Goal: Task Accomplishment & Management: Use online tool/utility

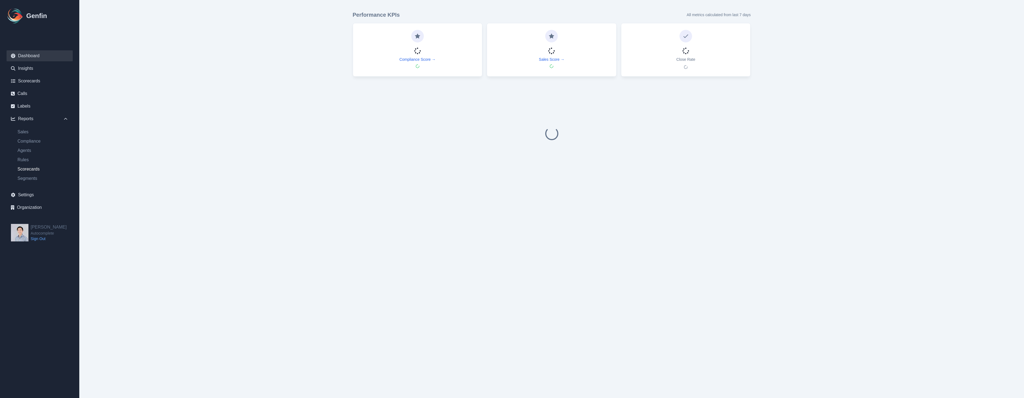
click at [45, 169] on link "Scorecards" at bounding box center [43, 169] width 60 height 7
select select "14"
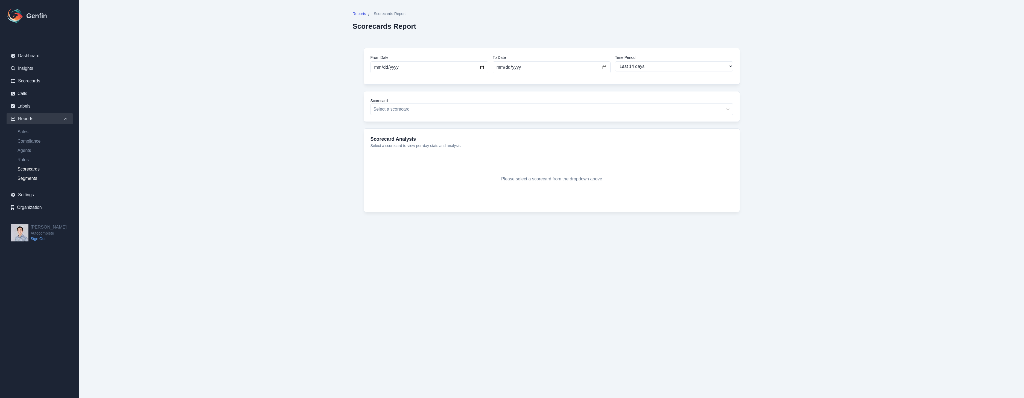
click at [38, 178] on link "Segments" at bounding box center [43, 178] width 60 height 7
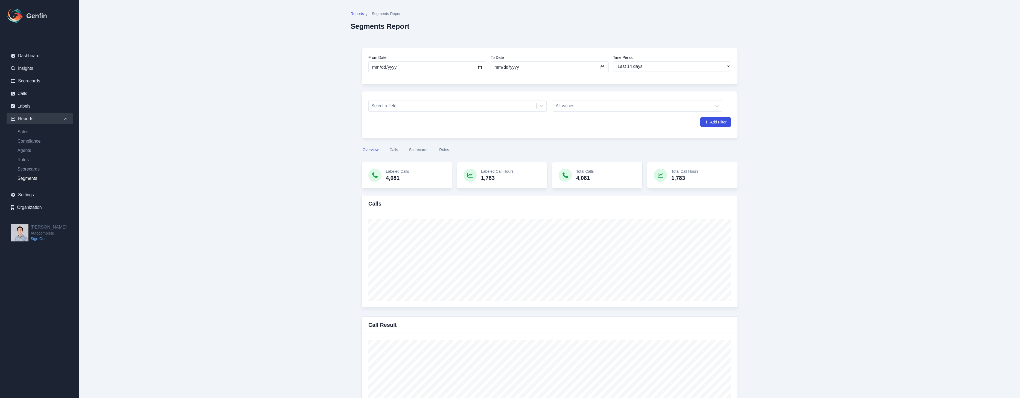
click at [423, 150] on button "Scorecards" at bounding box center [419, 150] width 22 height 10
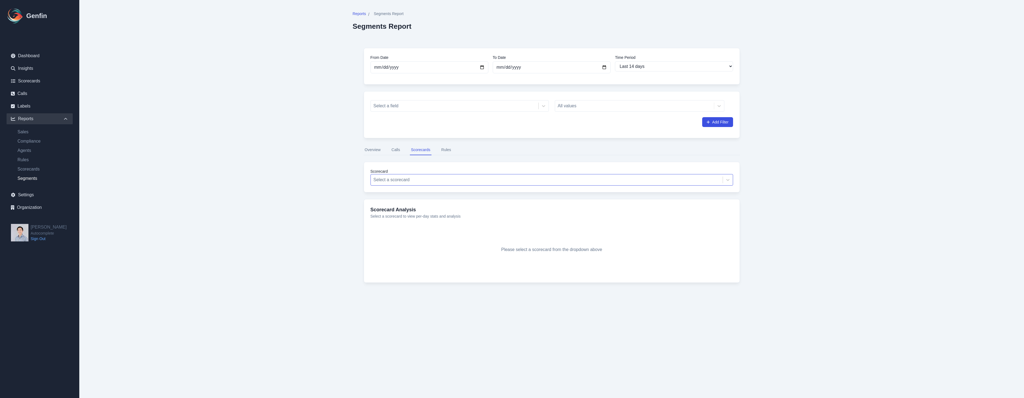
click at [454, 179] on div at bounding box center [547, 180] width 347 height 8
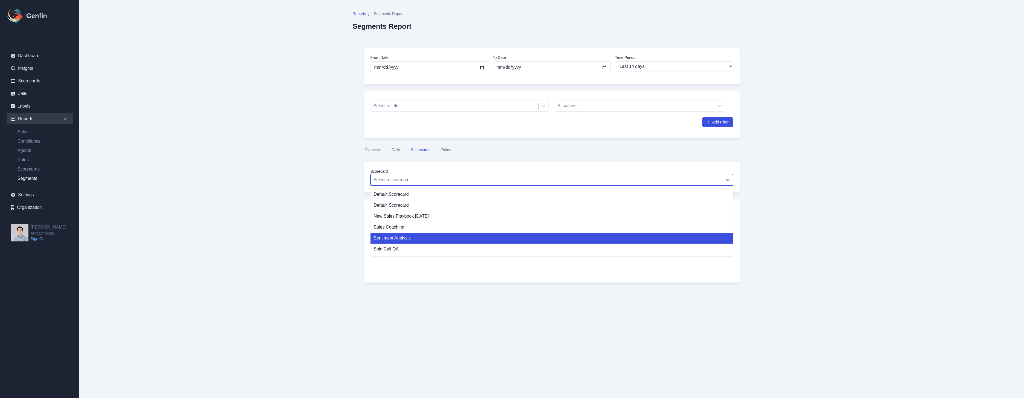
click at [428, 240] on div "Sentiment Analysis" at bounding box center [552, 237] width 363 height 11
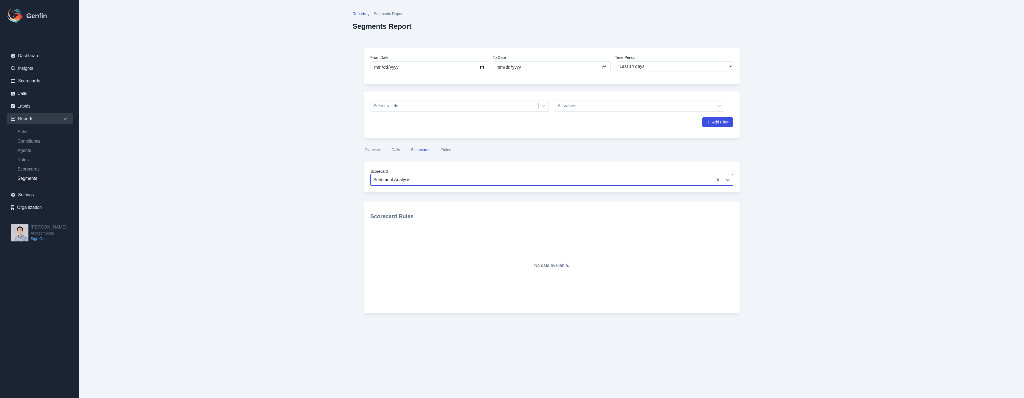
click at [446, 148] on button "Rules" at bounding box center [446, 150] width 12 height 10
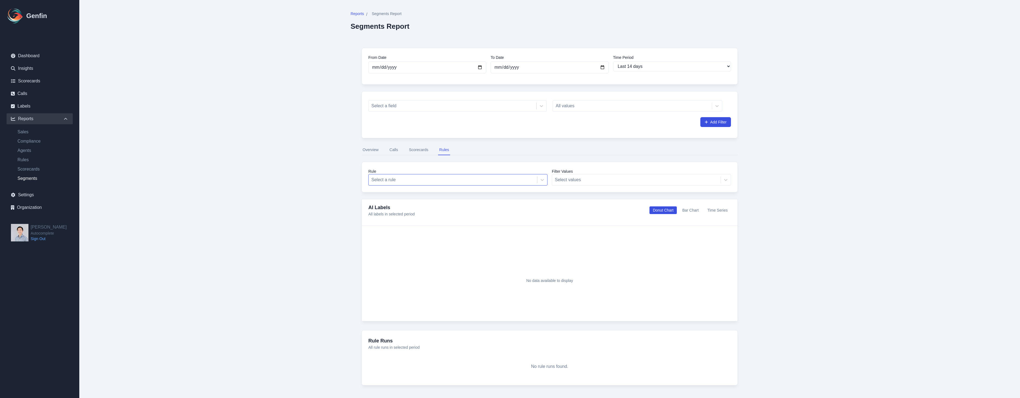
click at [454, 178] on div at bounding box center [452, 180] width 163 height 8
click at [565, 149] on nav "Overview Calls Scorecards Rules" at bounding box center [550, 150] width 376 height 10
click at [451, 182] on div at bounding box center [452, 180] width 163 height 8
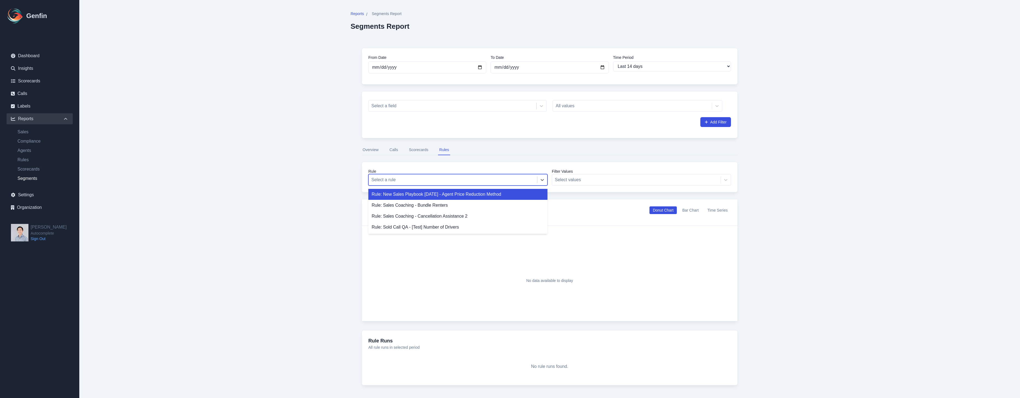
click at [548, 158] on div "From Date [DATE] To Date [DATE] Time Period Last 7 days Last 14 days Last 30 da…" at bounding box center [550, 216] width 398 height 359
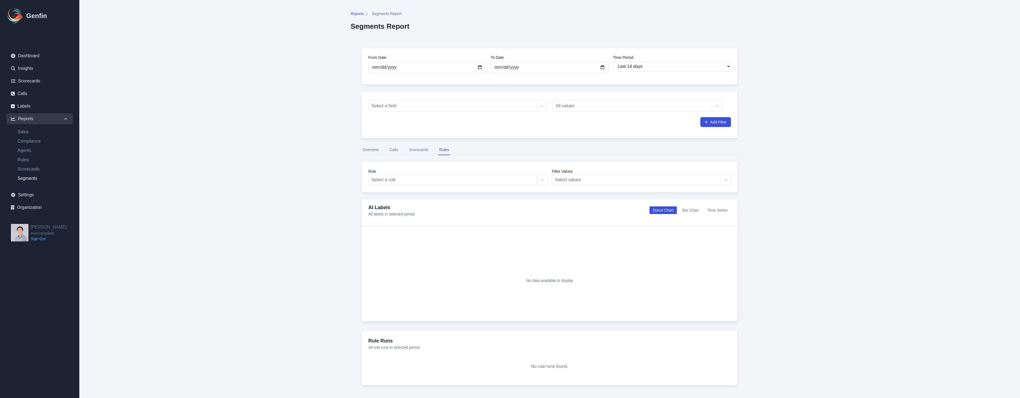
click at [555, 177] on div "Filter Values Select values" at bounding box center [641, 176] width 179 height 17
click at [562, 178] on div "Filter Values Select values" at bounding box center [641, 176] width 179 height 17
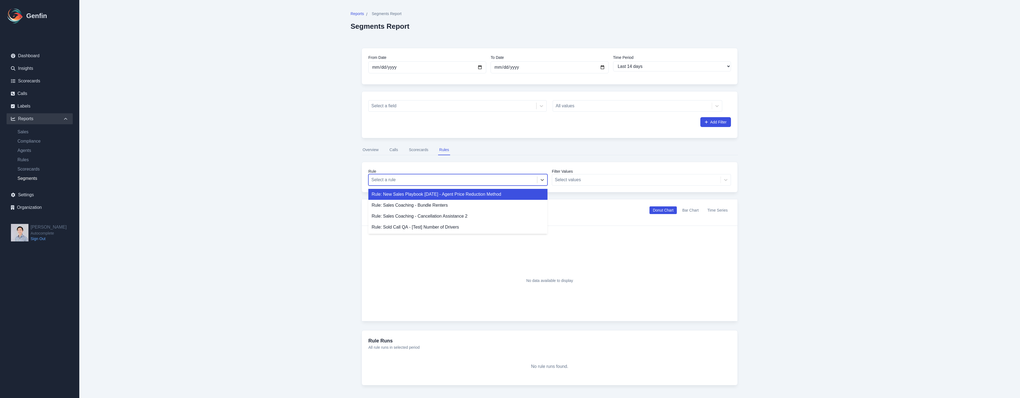
click at [516, 181] on div at bounding box center [452, 180] width 163 height 8
click at [466, 152] on nav "Overview Calls Scorecards Rules" at bounding box center [550, 150] width 376 height 10
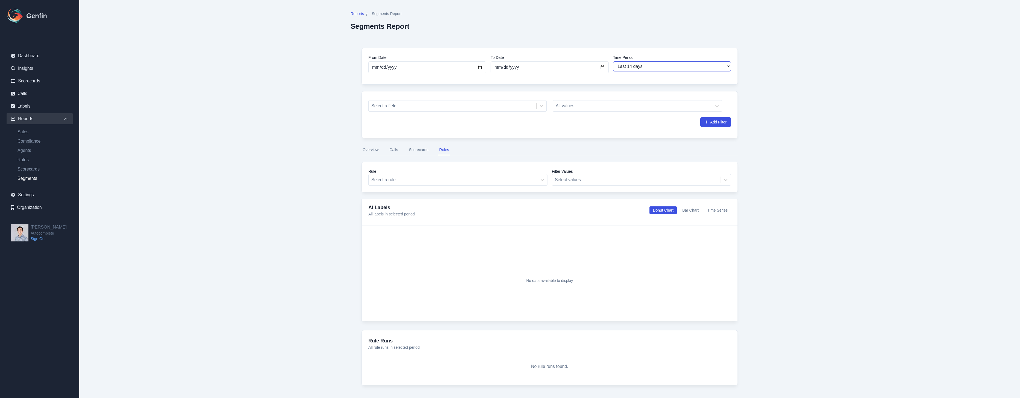
click at [639, 68] on select "Last 7 days Last 14 days Last 30 days Last 90 days Last 180 days Last 365 days …" at bounding box center [672, 66] width 118 height 10
select select "7"
type input "[DATE]"
click at [461, 182] on div at bounding box center [452, 180] width 163 height 8
type input "sentiment"
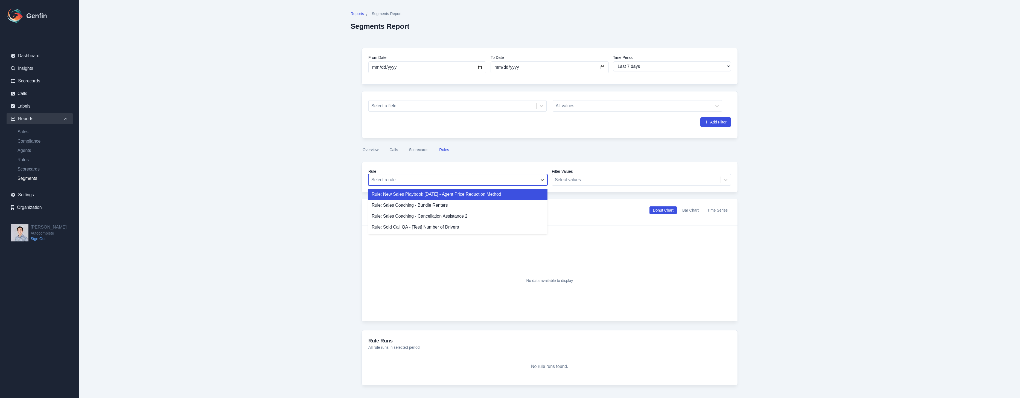
click at [585, 174] on div "Filter Values Select values" at bounding box center [641, 176] width 179 height 17
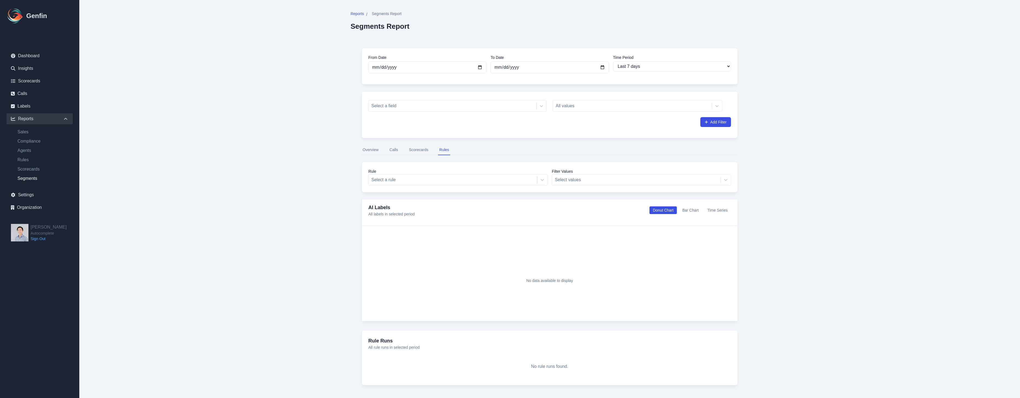
drag, startPoint x: 518, startPoint y: 163, endPoint x: 511, endPoint y: 166, distance: 6.9
click at [517, 163] on div "Rule Select a rule Filter Values Select values" at bounding box center [550, 177] width 376 height 31
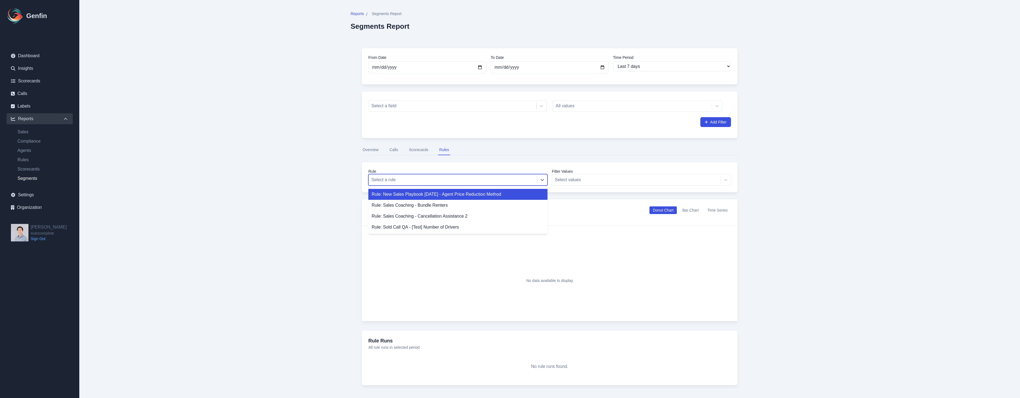
click at [477, 182] on div at bounding box center [452, 180] width 163 height 8
click at [480, 206] on div "Rule: Sales Coaching - Bundle Renters" at bounding box center [457, 205] width 179 height 11
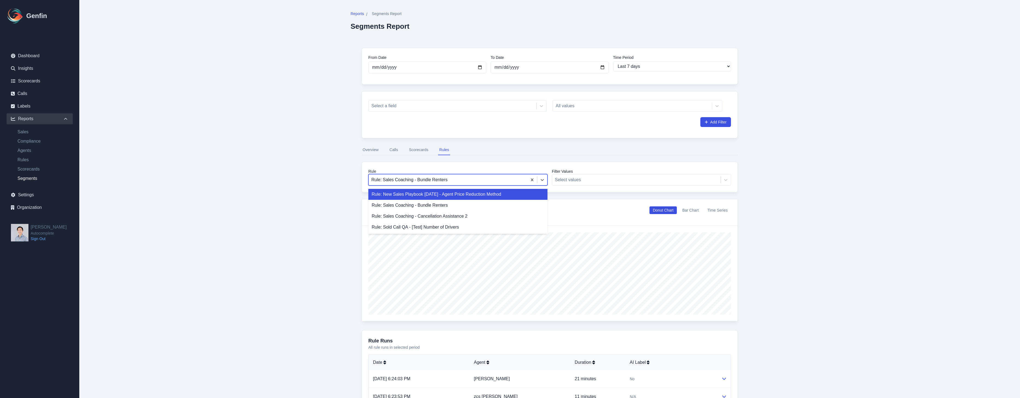
click at [481, 184] on div "Rule: Sales Coaching - Bundle Renters" at bounding box center [448, 180] width 159 height 10
drag, startPoint x: 498, startPoint y: 155, endPoint x: 423, endPoint y: 150, distance: 74.3
click at [496, 155] on div "From Date [DATE] To Date [DATE] Time Period Last 7 days Last 14 days Last 30 da…" at bounding box center [550, 315] width 398 height 557
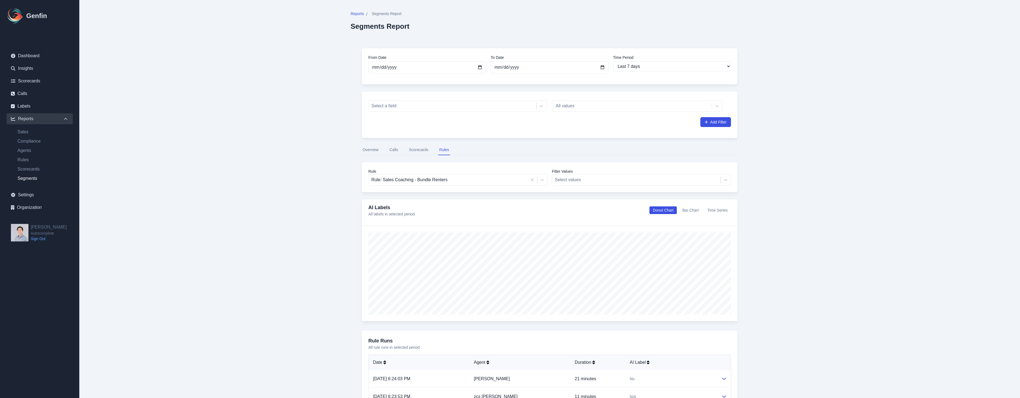
click at [420, 150] on button "Scorecards" at bounding box center [419, 150] width 22 height 10
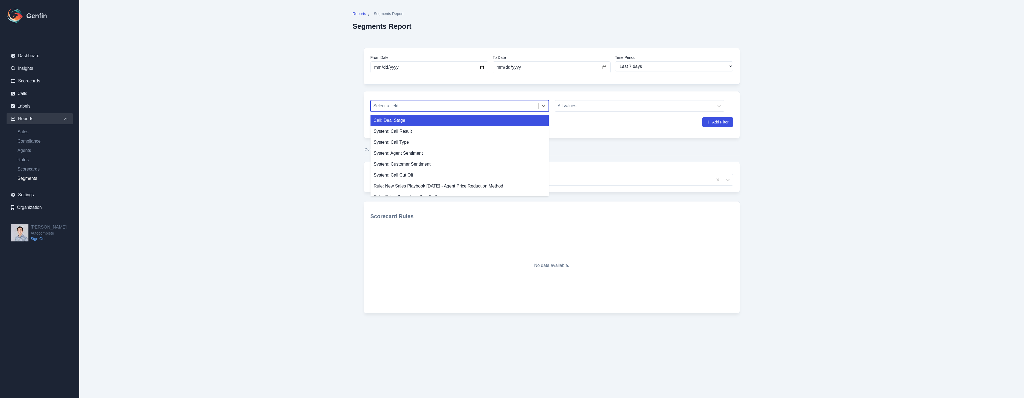
click at [465, 106] on div at bounding box center [455, 106] width 162 height 8
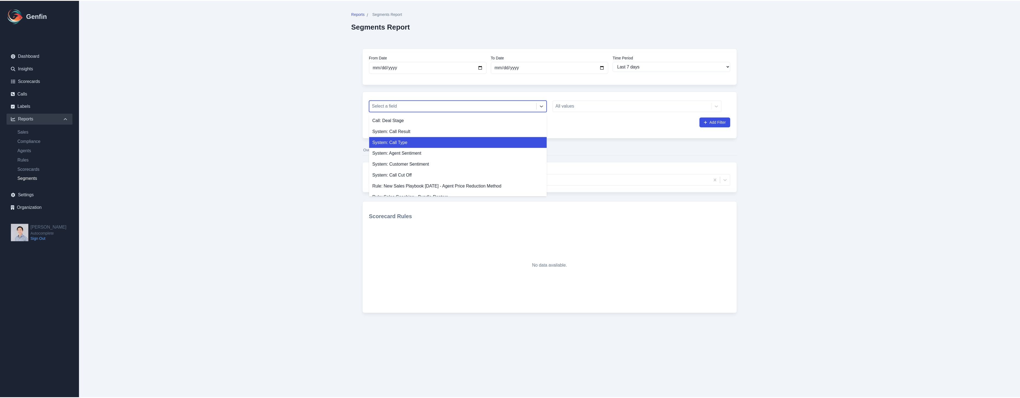
scroll to position [30, 0]
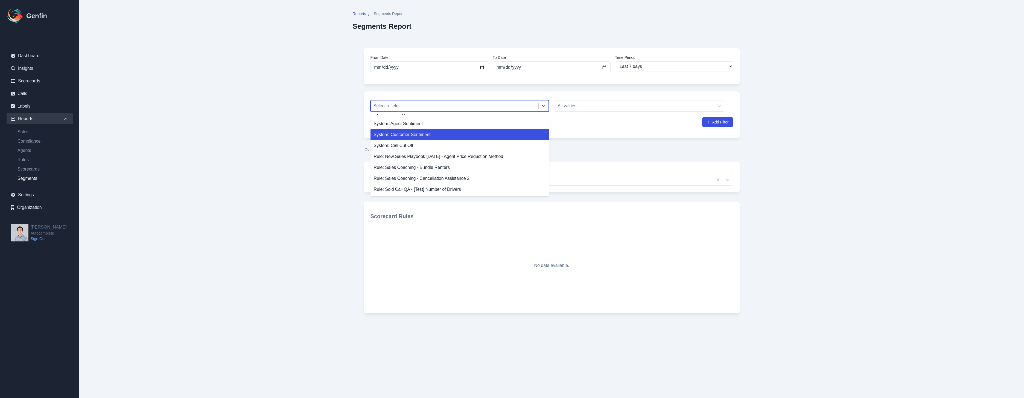
click at [511, 130] on div "System: Customer Sentiment" at bounding box center [460, 134] width 178 height 11
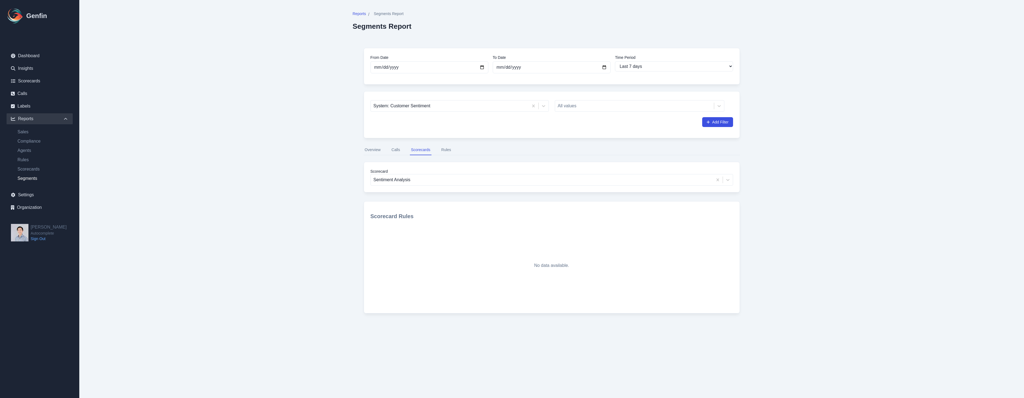
click at [503, 136] on div "System: Customer Sentiment All values Add Filter" at bounding box center [552, 114] width 376 height 47
click at [449, 155] on div "From Date [DATE] To Date [DATE] Time Period Last 7 days Last 14 days Last 30 da…" at bounding box center [552, 185] width 398 height 296
click at [449, 149] on button "Rules" at bounding box center [446, 150] width 12 height 10
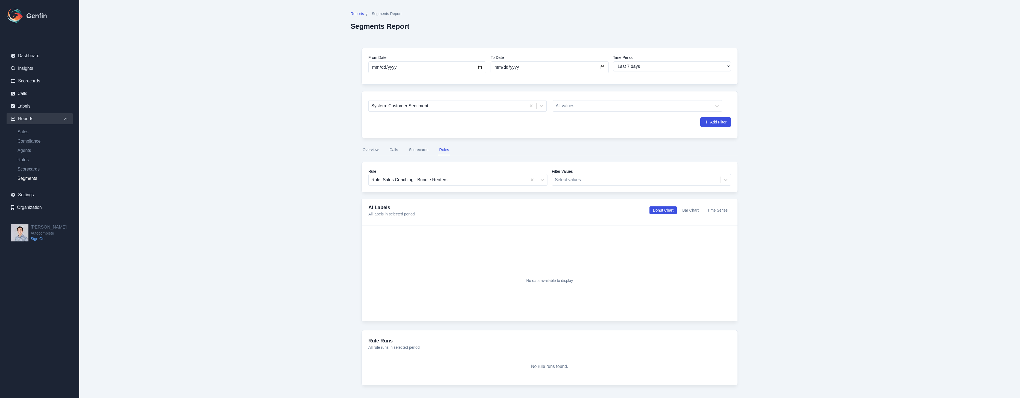
click at [420, 149] on button "Scorecards" at bounding box center [419, 150] width 22 height 10
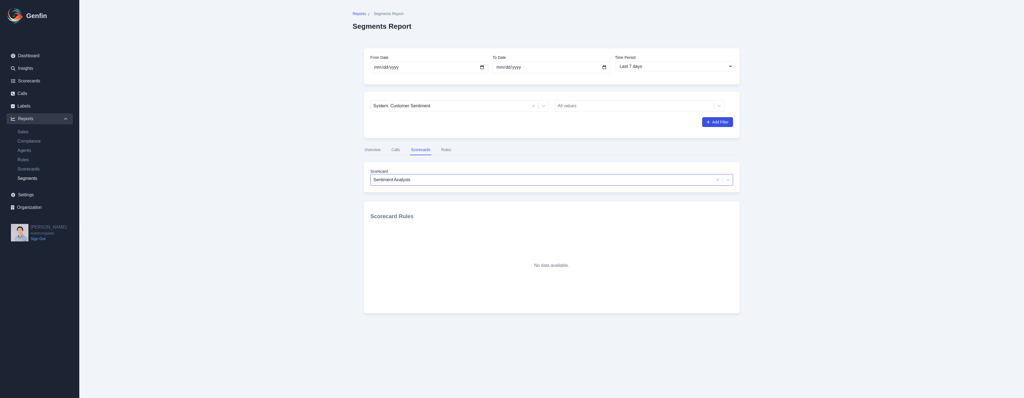
click at [421, 178] on div at bounding box center [542, 180] width 337 height 8
drag, startPoint x: 411, startPoint y: 172, endPoint x: 410, endPoint y: 176, distance: 3.9
click at [410, 173] on label "Scorecard" at bounding box center [552, 170] width 363 height 5
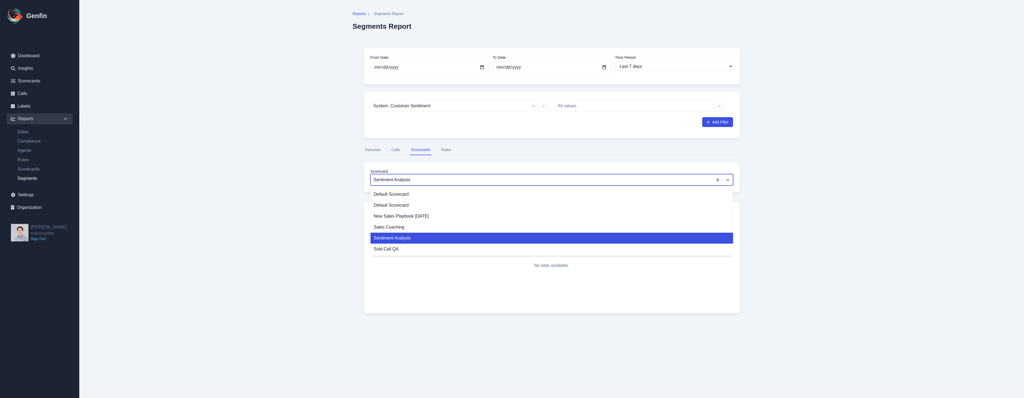
click at [405, 179] on div at bounding box center [542, 180] width 337 height 8
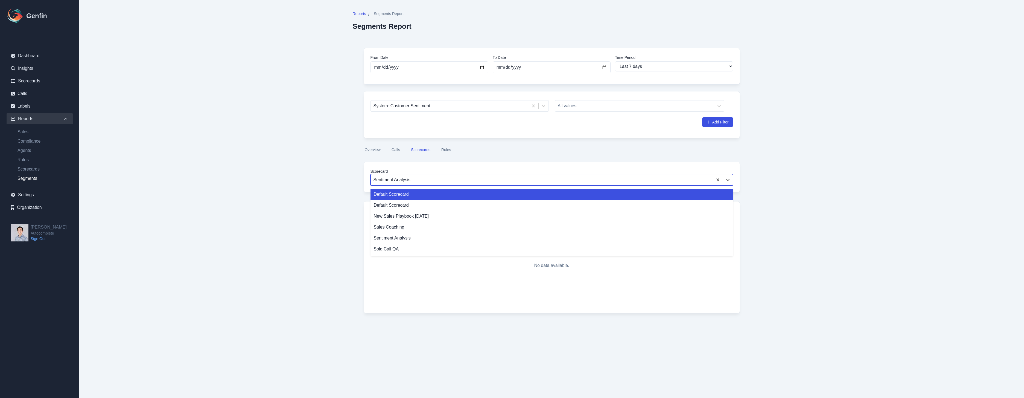
click at [400, 196] on div "Default Scorecard" at bounding box center [552, 194] width 363 height 11
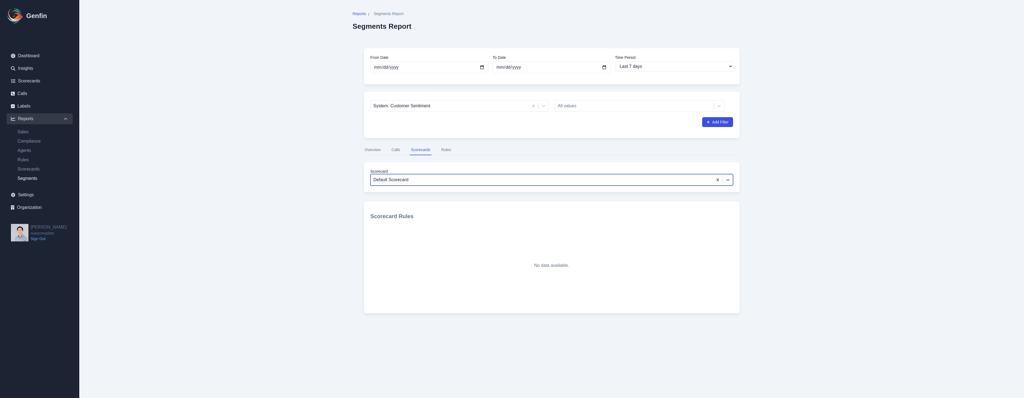
drag, startPoint x: 378, startPoint y: 152, endPoint x: 382, endPoint y: 150, distance: 3.8
click at [378, 152] on button "Overview" at bounding box center [373, 150] width 18 height 10
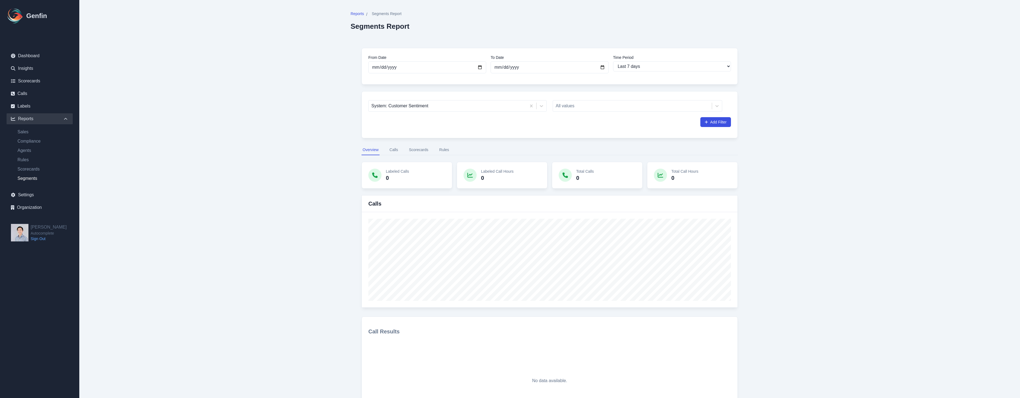
click at [397, 150] on button "Calls" at bounding box center [393, 150] width 11 height 10
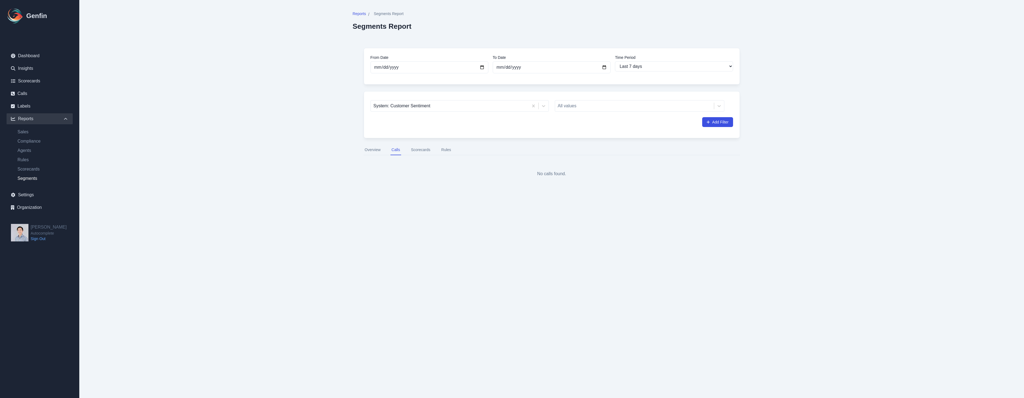
click at [414, 148] on button "Scorecards" at bounding box center [421, 150] width 22 height 10
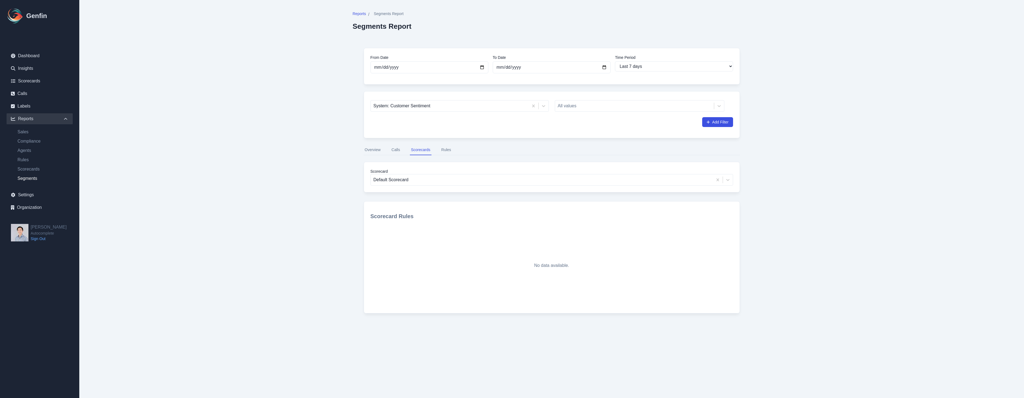
click at [441, 148] on button "Rules" at bounding box center [446, 150] width 12 height 10
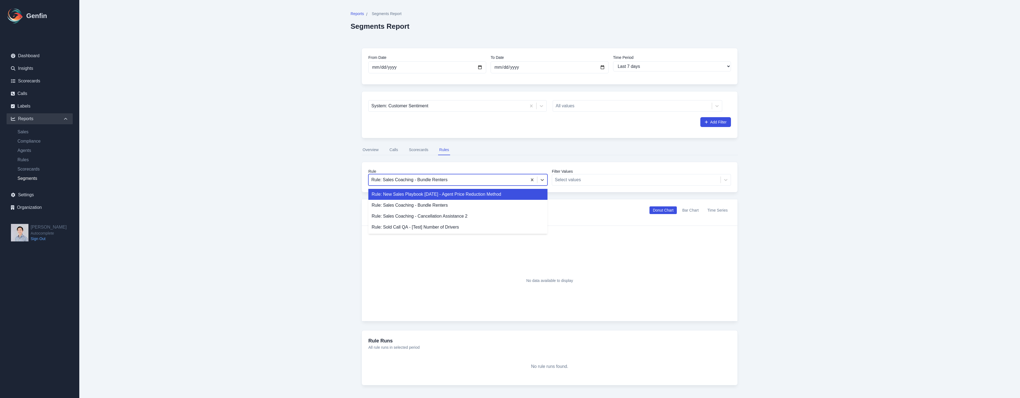
click at [439, 181] on div at bounding box center [447, 180] width 153 height 8
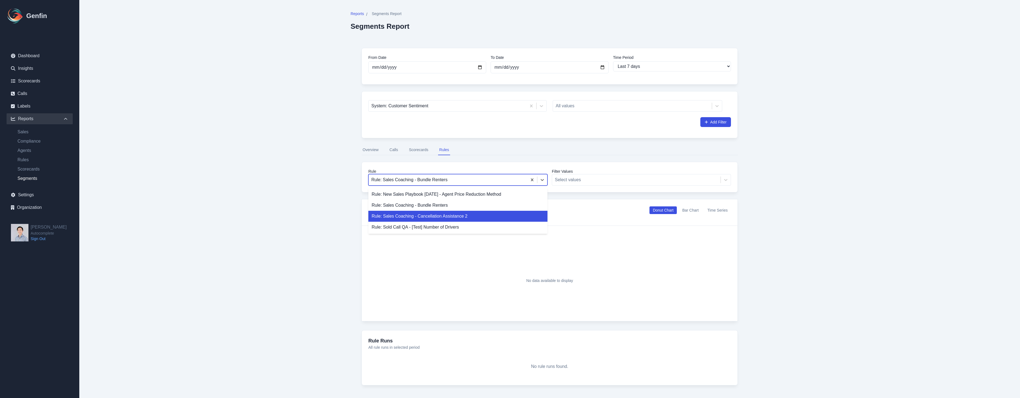
drag, startPoint x: 313, startPoint y: 198, endPoint x: 332, endPoint y: 191, distance: 19.8
click at [314, 198] on main "Reports / Segments Report Segments Report From Date [DATE] To Date [DATE] Time …" at bounding box center [549, 203] width 941 height 407
click at [502, 179] on div at bounding box center [447, 180] width 153 height 8
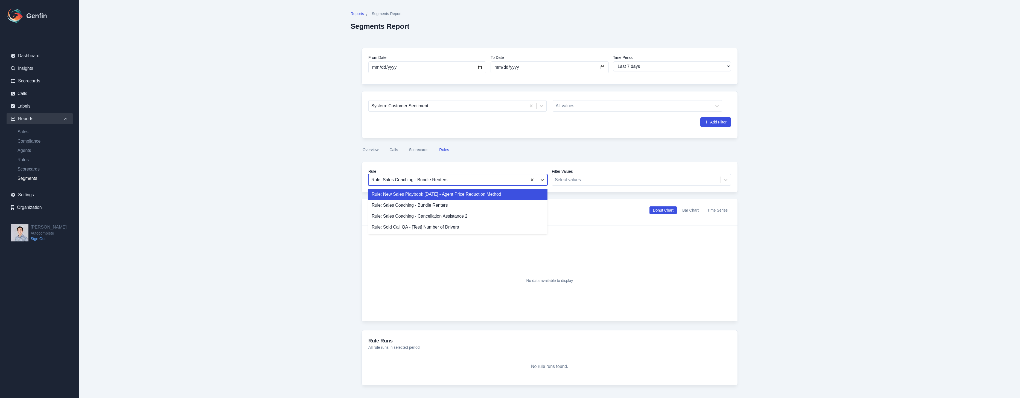
click at [515, 147] on nav "Overview Calls Scorecards Rules" at bounding box center [550, 150] width 376 height 10
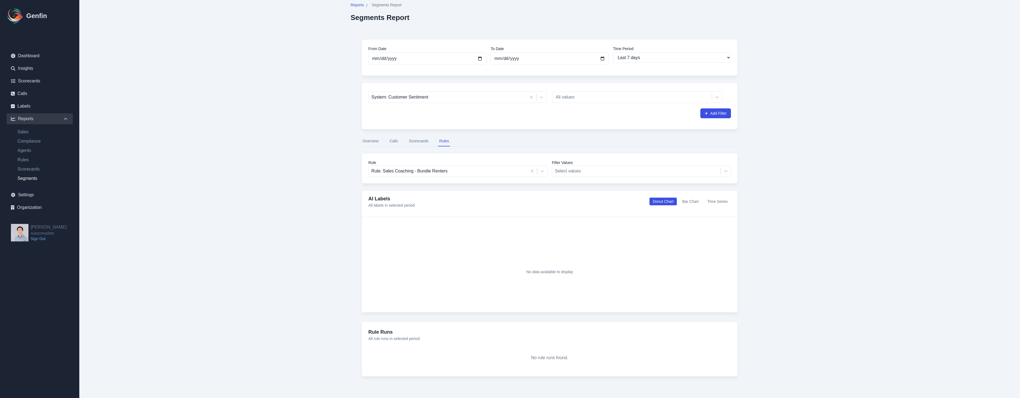
scroll to position [9, 0]
click at [425, 140] on button "Scorecards" at bounding box center [419, 140] width 22 height 10
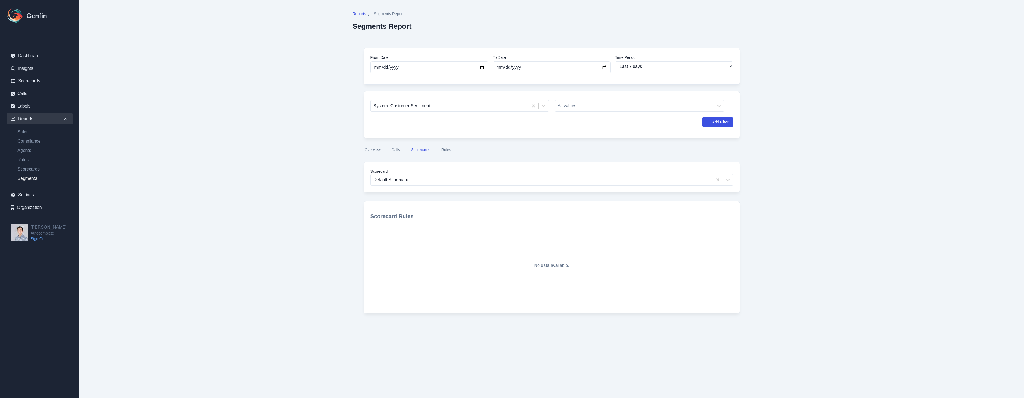
click at [396, 149] on button "Calls" at bounding box center [396, 150] width 11 height 10
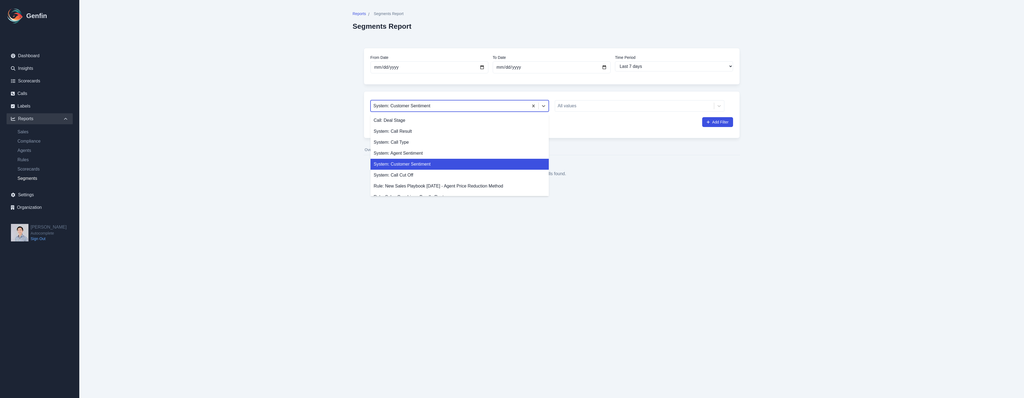
click at [469, 108] on div at bounding box center [450, 106] width 152 height 8
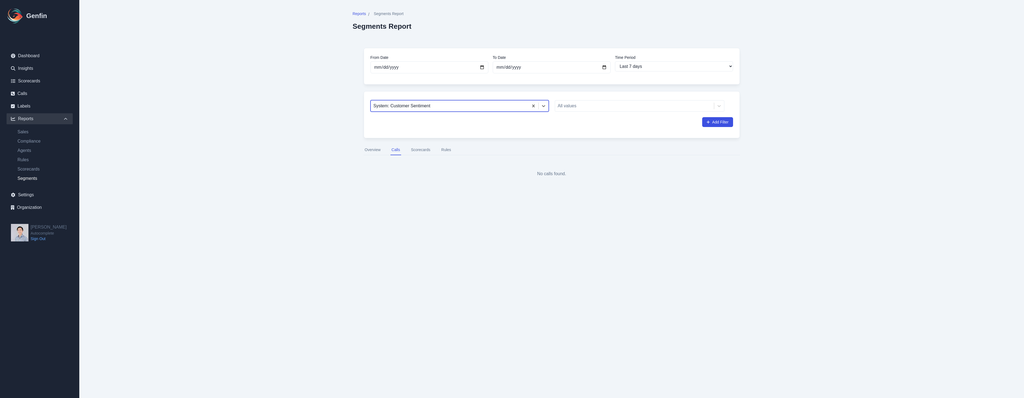
click at [469, 108] on div at bounding box center [450, 106] width 152 height 8
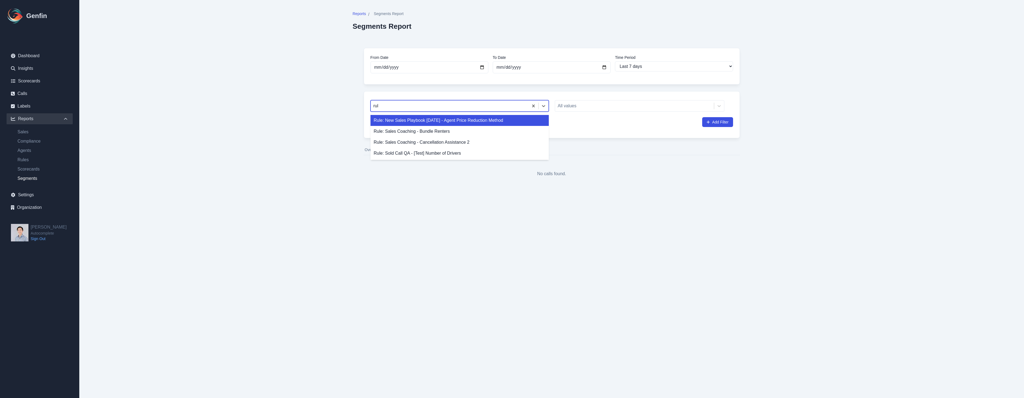
type input "rule"
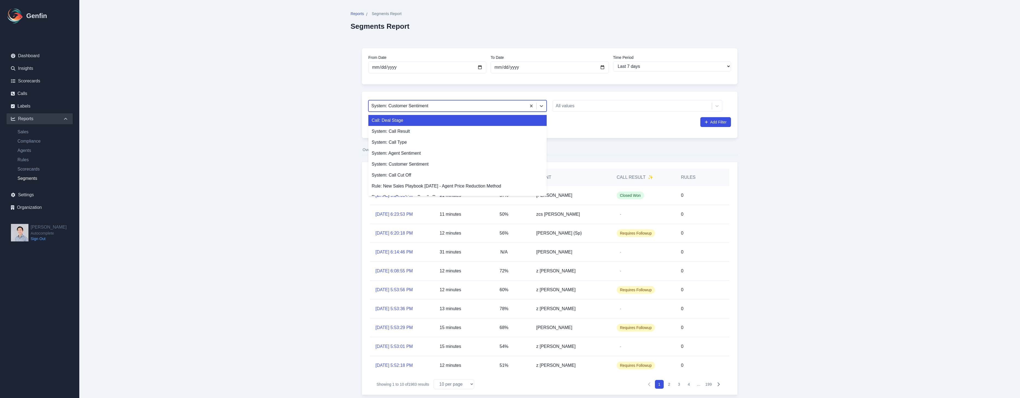
click at [494, 107] on div at bounding box center [447, 106] width 152 height 8
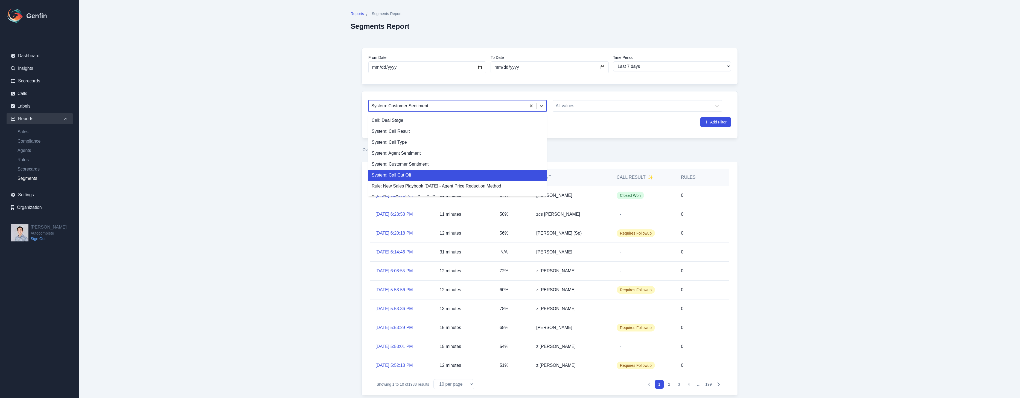
click at [237, 86] on main "Reports / Segments Report Segments Report From Date [DATE] To Date [DATE] Time …" at bounding box center [549, 208] width 941 height 417
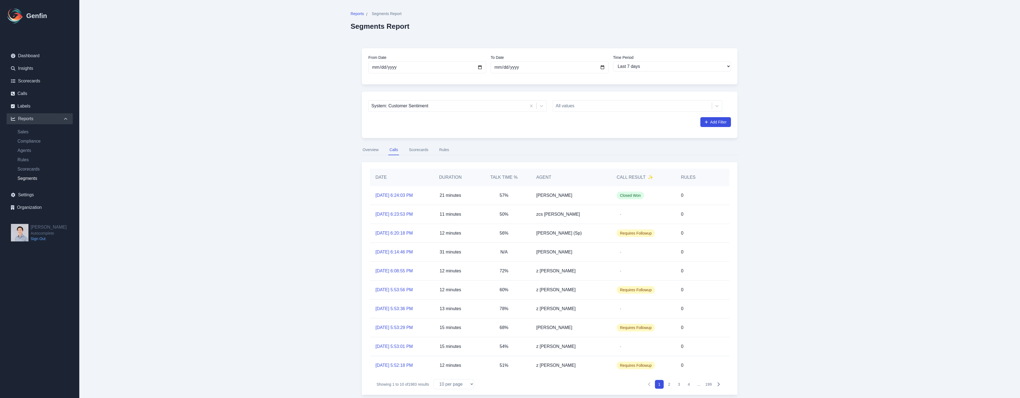
click at [27, 177] on link "Segments" at bounding box center [43, 178] width 60 height 7
click at [30, 166] on link "Scorecards" at bounding box center [43, 169] width 60 height 7
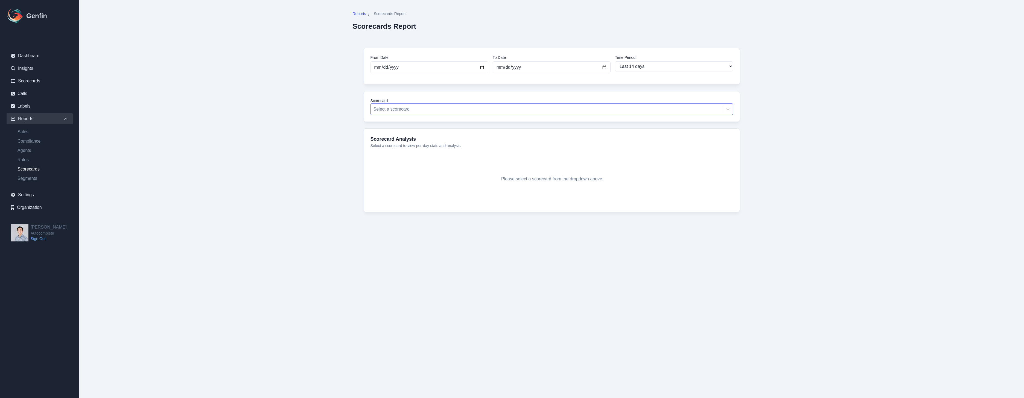
click at [425, 108] on div at bounding box center [547, 109] width 347 height 8
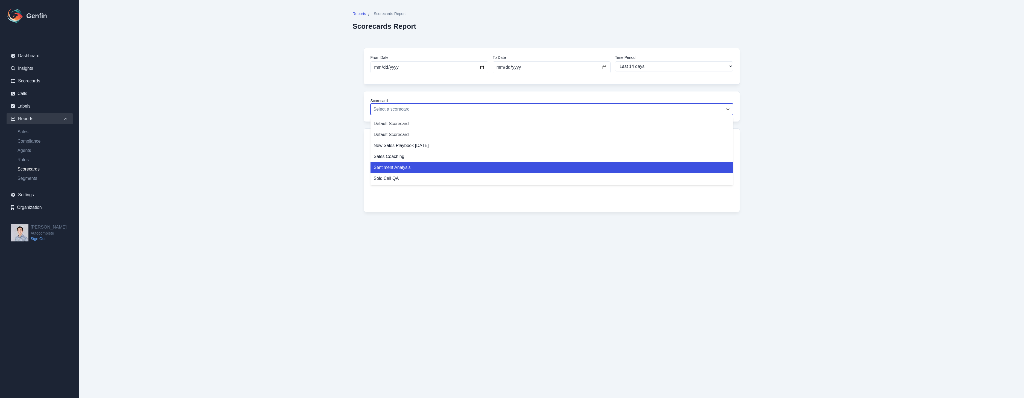
click at [425, 164] on div "Sentiment Analysis" at bounding box center [552, 167] width 363 height 11
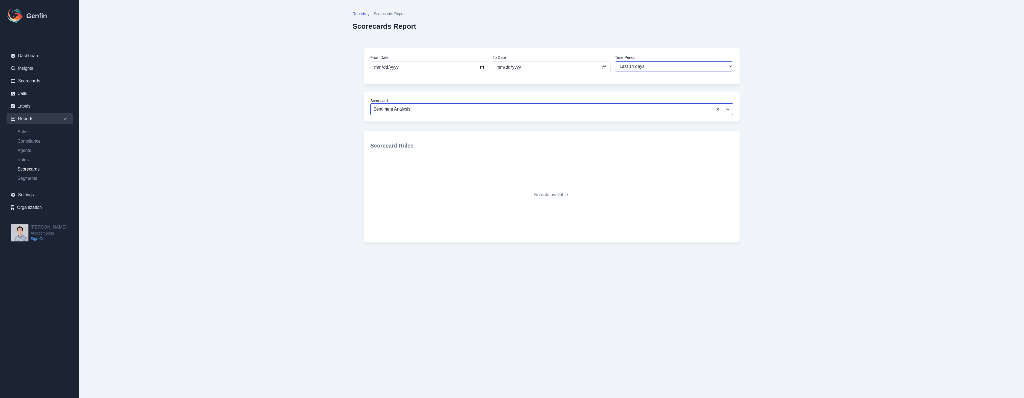
click at [619, 63] on select "Last 7 days Last 14 days Last 30 days Last 90 days Last 180 days Last 365 days …" at bounding box center [674, 66] width 118 height 10
select select "7"
type input "[DATE]"
click at [340, 120] on main "Reports / Scorecards Report Scorecards Report From Date 2025-08-06 To Date 2025…" at bounding box center [551, 136] width 945 height 273
click at [344, 117] on div "Reports / Scorecards Report Scorecards Report From Date 2025-08-06 To Date 2025…" at bounding box center [552, 136] width 420 height 273
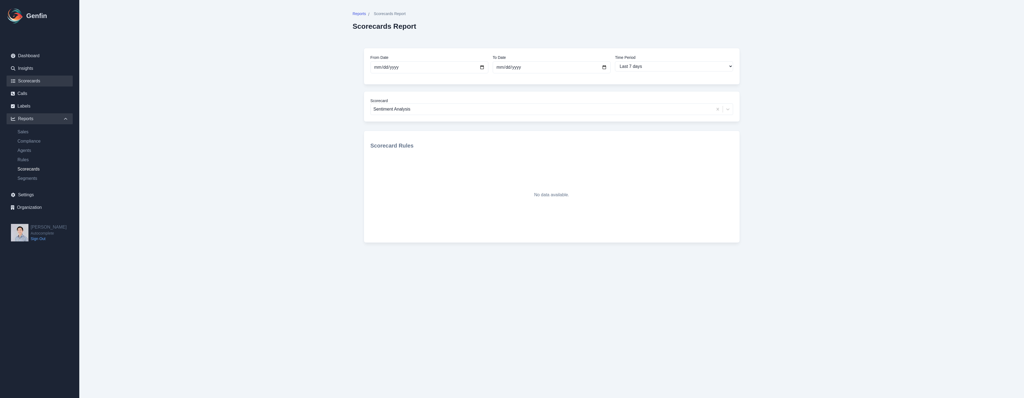
click at [37, 83] on link "Scorecards" at bounding box center [40, 80] width 66 height 11
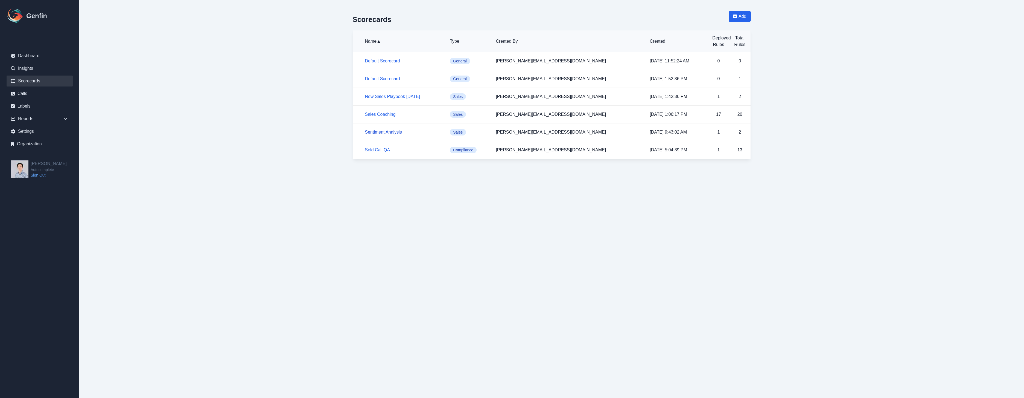
click at [385, 132] on link "Sentiment Analysis" at bounding box center [383, 132] width 37 height 5
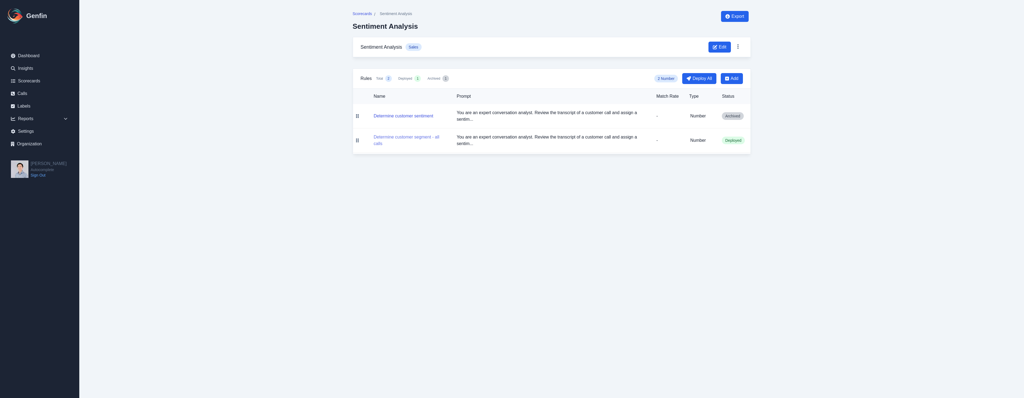
click at [414, 137] on button "Determine customer segment - all calls" at bounding box center [411, 140] width 74 height 13
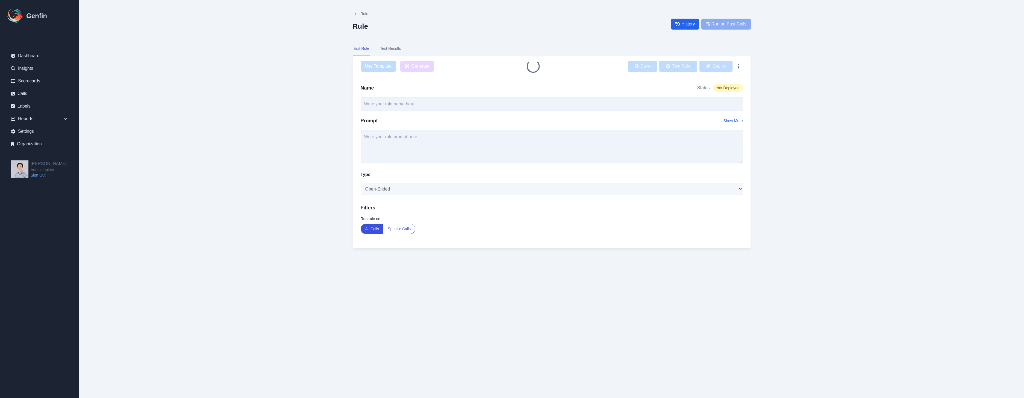
type input "Determine customer segment - all calls"
type textarea "You are an expert conversation analyst. Review the transcript of a customer cal…"
select select "Number"
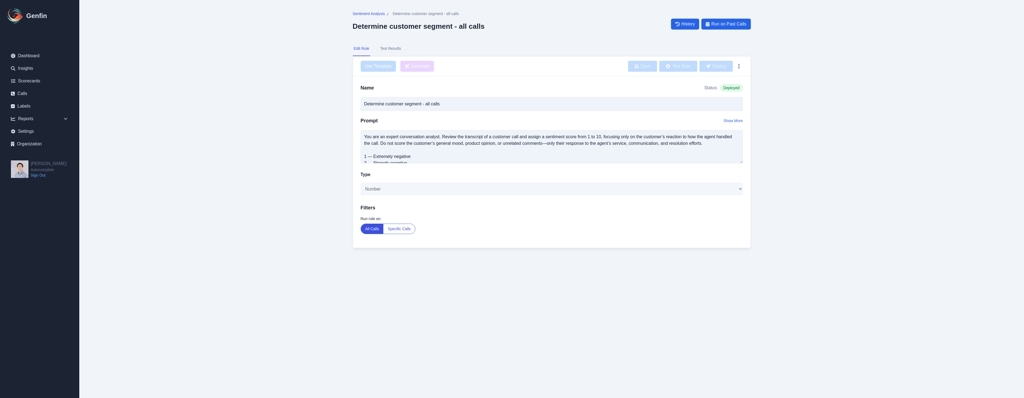
click at [257, 170] on main "Sentiment Analysis / Determine customer segment - all calls Determine customer …" at bounding box center [551, 135] width 945 height 270
click at [685, 27] on link "History" at bounding box center [685, 24] width 28 height 11
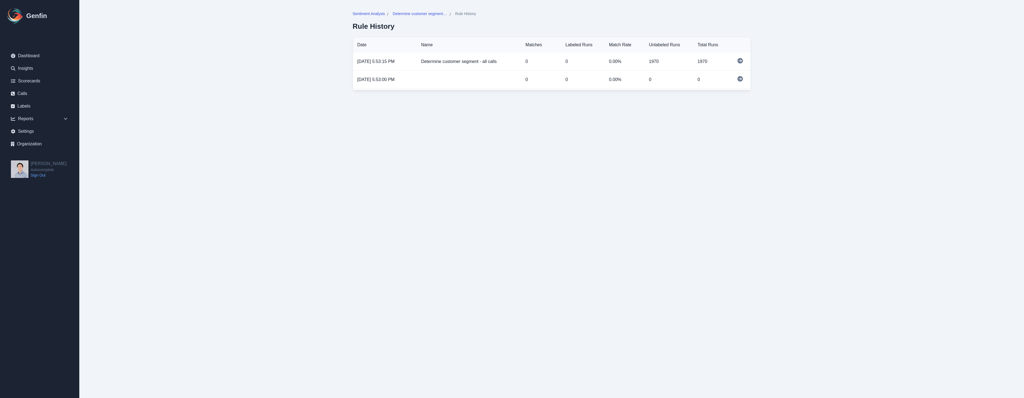
click at [744, 59] on div at bounding box center [742, 61] width 8 height 7
click at [741, 60] on icon at bounding box center [740, 60] width 5 height 5
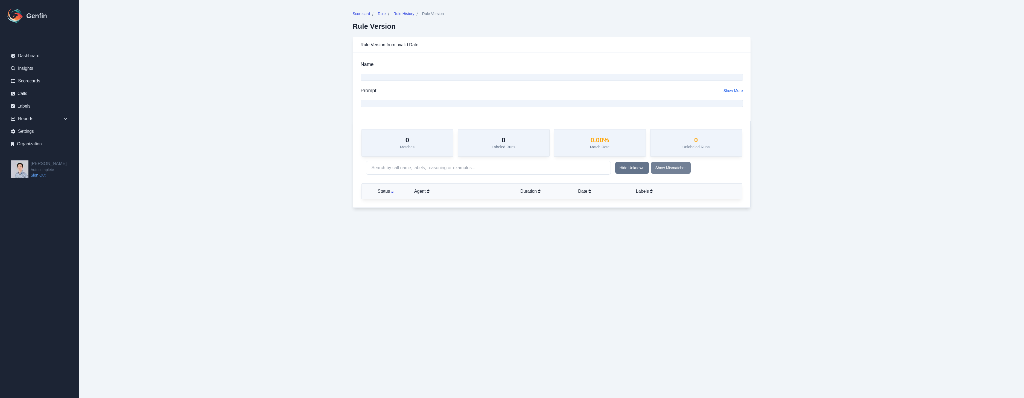
click at [671, 167] on button "Show Mismatches" at bounding box center [671, 168] width 40 height 12
click at [647, 169] on button "Hide Unknown" at bounding box center [632, 168] width 34 height 12
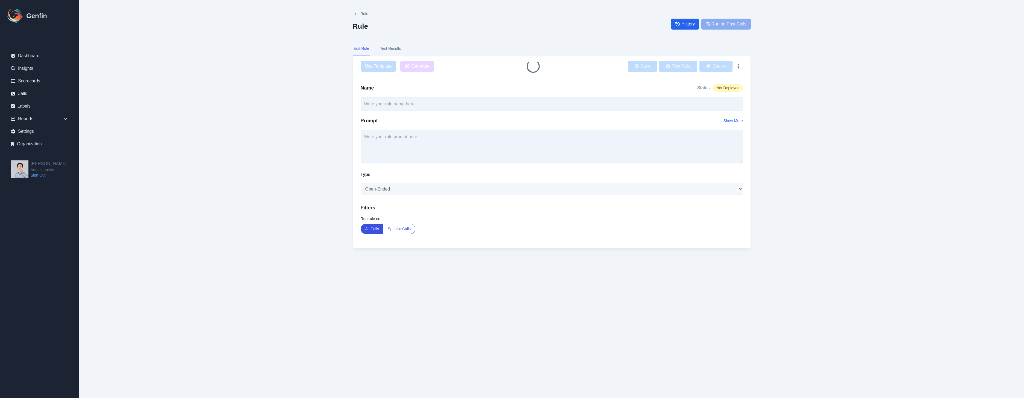
type input "Determine customer segment - all calls"
type textarea "You are an expert conversation analyst. Review the transcript of a customer cal…"
select select "Number"
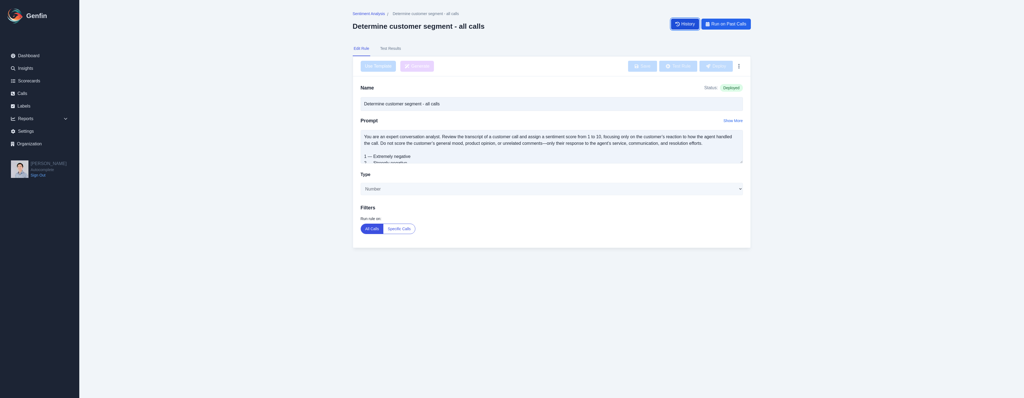
click at [687, 25] on span "History" at bounding box center [689, 24] width 14 height 7
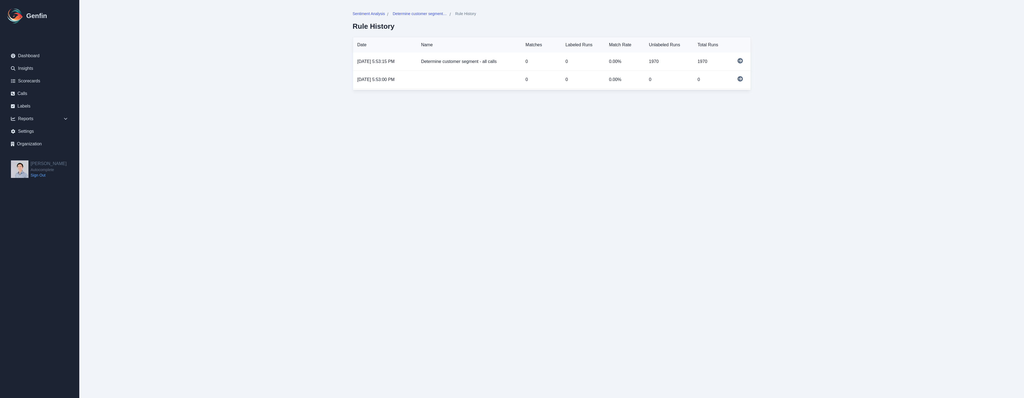
drag, startPoint x: 592, startPoint y: 61, endPoint x: 597, endPoint y: 61, distance: 5.2
click at [597, 61] on p "0" at bounding box center [583, 61] width 35 height 7
click at [435, 13] on span "Determine customer segment - all calls" at bounding box center [420, 13] width 55 height 5
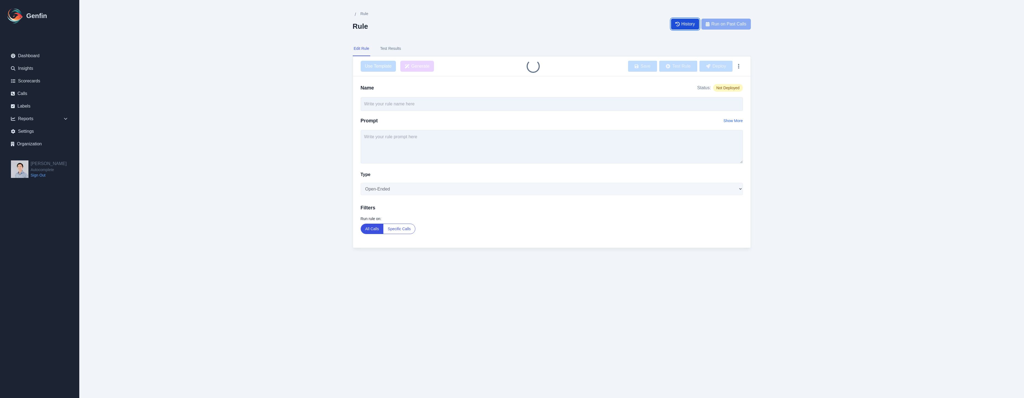
type input "Determine customer segment - all calls"
type textarea "You are an expert conversation analyst. Review the transcript of a customer cal…"
select select "Number"
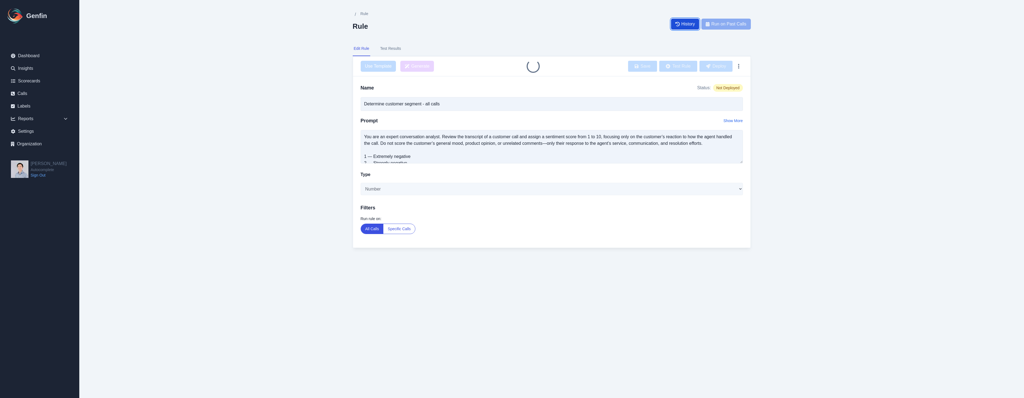
click at [687, 24] on span "History" at bounding box center [689, 24] width 14 height 7
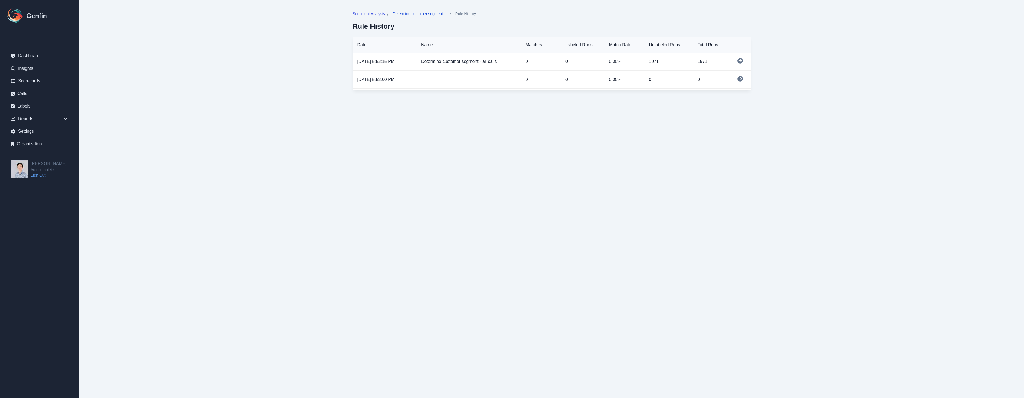
click at [430, 13] on span "Determine customer segment - all calls" at bounding box center [420, 13] width 55 height 5
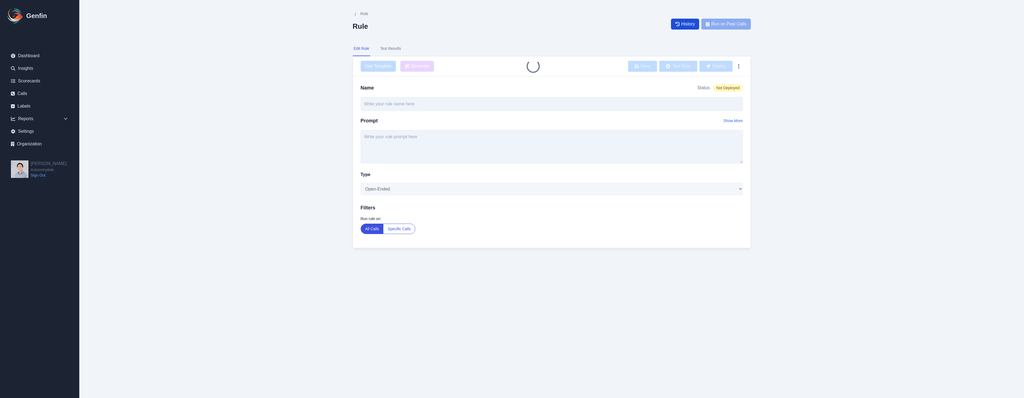
type input "Determine customer segment - all calls"
type textarea "You are an expert conversation analyst. Review the transcript of a customer cal…"
select select "Number"
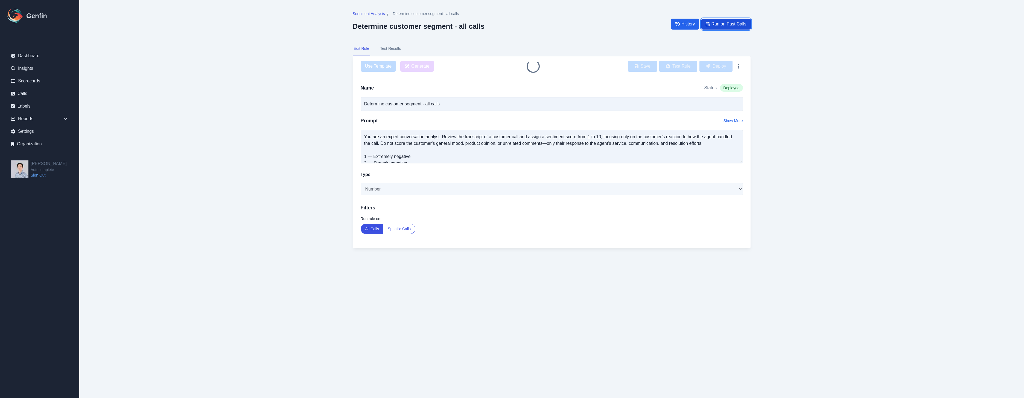
click at [726, 26] on span "Run on Past Calls" at bounding box center [728, 24] width 35 height 7
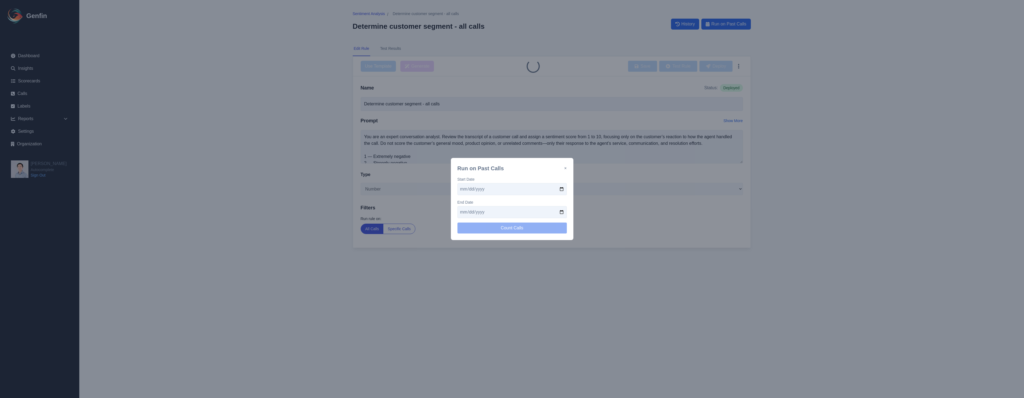
click at [563, 188] on input "date" at bounding box center [512, 189] width 109 height 12
type input "2025-08-12"
drag, startPoint x: 562, startPoint y: 213, endPoint x: 524, endPoint y: 263, distance: 63.1
click at [562, 213] on input "date" at bounding box center [512, 212] width 109 height 12
type input "2025-08-12"
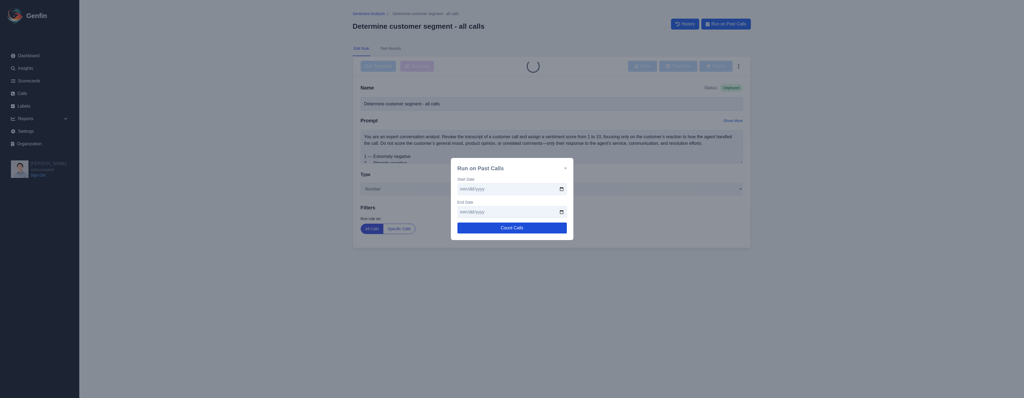
click at [527, 231] on button "Count Calls" at bounding box center [512, 227] width 109 height 11
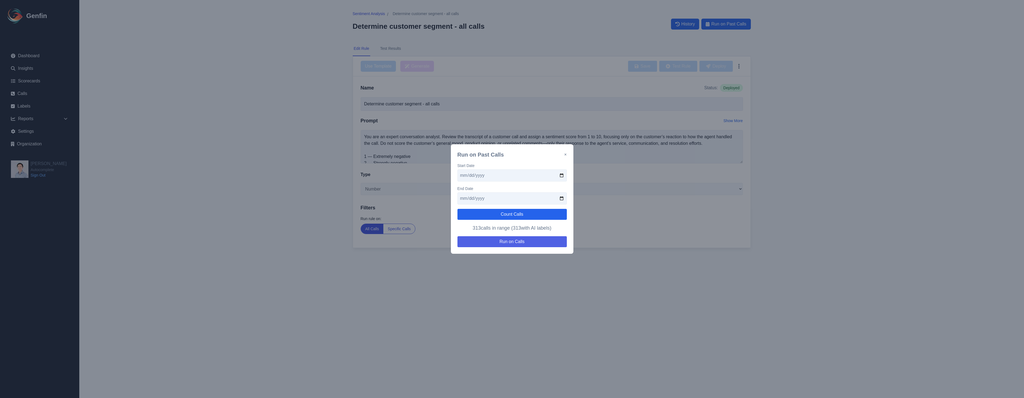
click at [529, 244] on button "Run on Calls" at bounding box center [512, 241] width 109 height 11
click at [563, 153] on div "Run on Past Calls ×" at bounding box center [512, 155] width 109 height 8
click at [562, 175] on input "2025-08-12" at bounding box center [512, 175] width 109 height 12
type input "2025-07-29"
click at [532, 213] on button "Count Calls" at bounding box center [512, 214] width 109 height 11
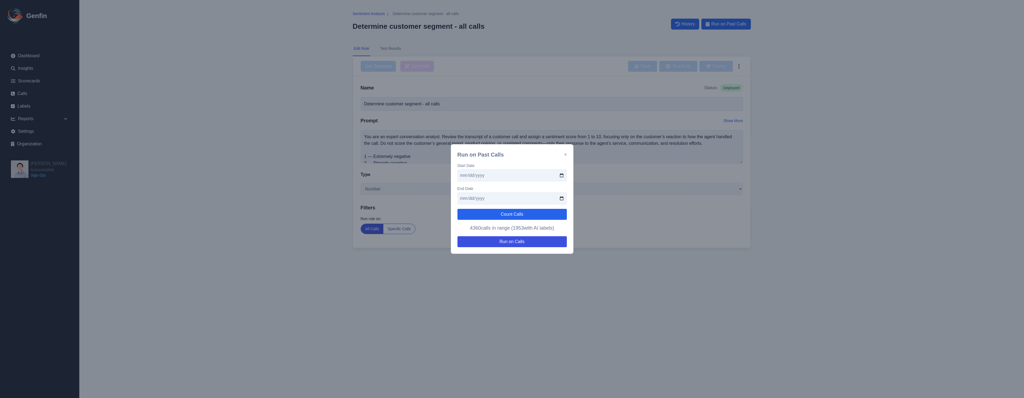
click at [566, 155] on button "×" at bounding box center [565, 154] width 2 height 7
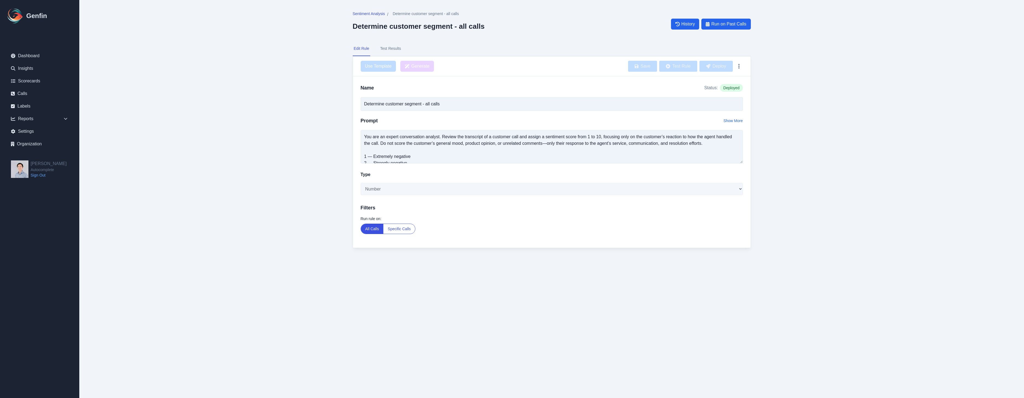
click at [349, 68] on div "Sentiment Analysis / Determine customer segment - all calls Determine customer …" at bounding box center [552, 135] width 420 height 270
click at [379, 13] on span "Sentiment Analysis" at bounding box center [369, 13] width 32 height 5
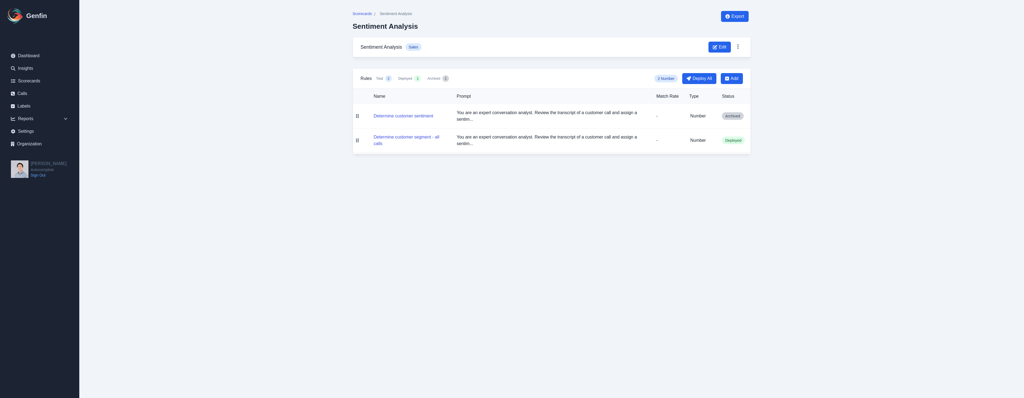
click at [331, 68] on main "Scorecards / Sentiment Analysis Sentiment Analysis Export Sentiment Analysis Sa…" at bounding box center [551, 82] width 945 height 165
click at [50, 120] on div "Reports" at bounding box center [40, 118] width 66 height 11
click at [38, 176] on link "Segments" at bounding box center [43, 178] width 60 height 7
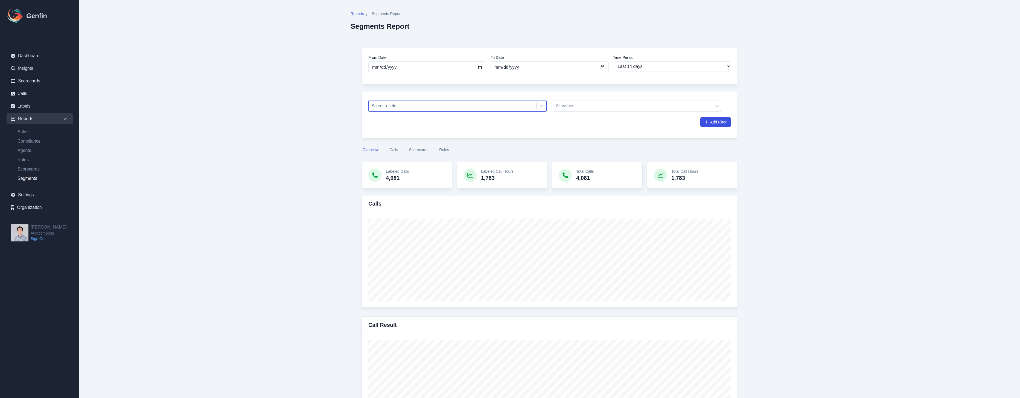
click at [507, 107] on div at bounding box center [452, 106] width 162 height 8
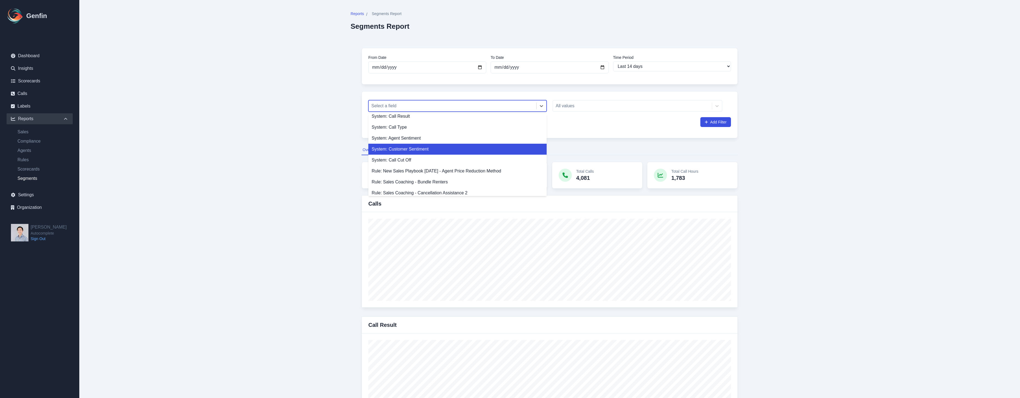
scroll to position [14, 0]
click at [461, 154] on div "System: Customer Sentiment" at bounding box center [457, 150] width 178 height 11
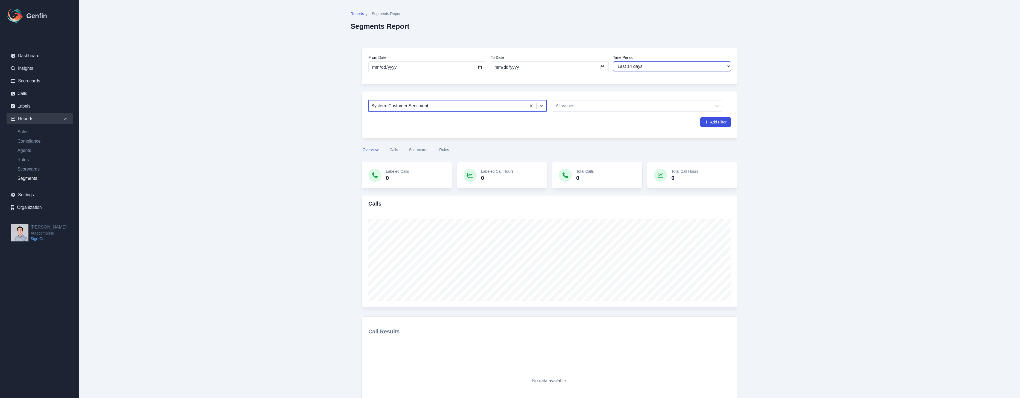
click at [637, 65] on select "Last 7 days Last 14 days Last 30 days Last 90 days Last 180 days Last 365 days …" at bounding box center [672, 66] width 118 height 10
select select "7"
type input "[DATE]"
click at [427, 149] on button "Scorecards" at bounding box center [419, 150] width 22 height 10
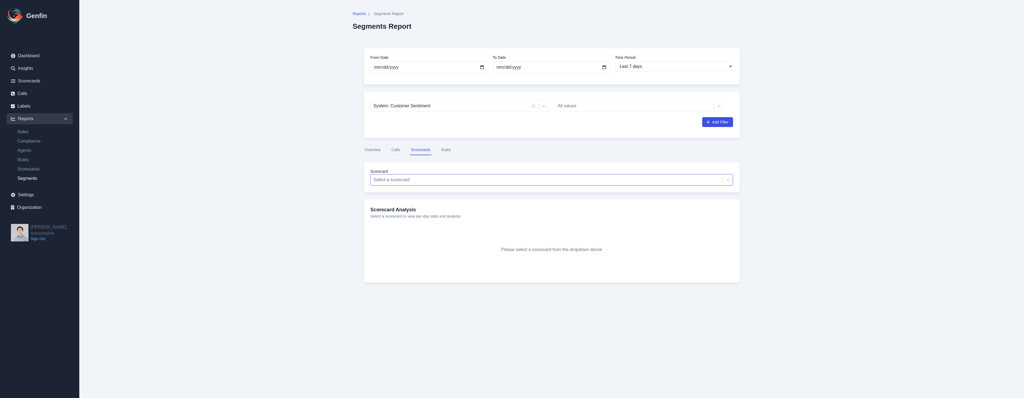
drag, startPoint x: 435, startPoint y: 177, endPoint x: 432, endPoint y: 180, distance: 3.9
click at [432, 180] on div "Select a scorecard" at bounding box center [547, 180] width 352 height 10
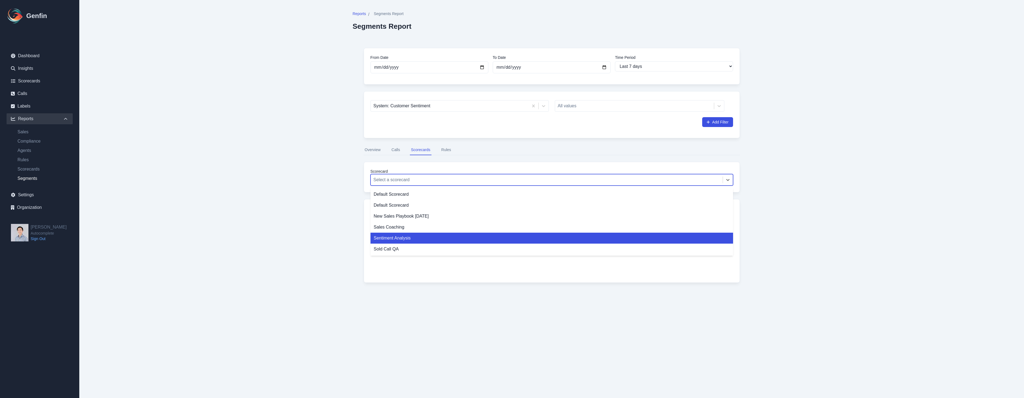
click at [419, 239] on div "Sentiment Analysis" at bounding box center [552, 237] width 363 height 11
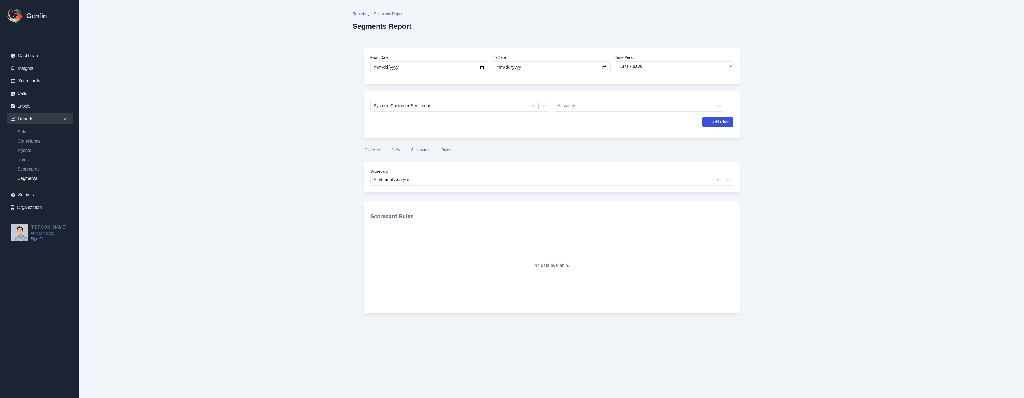
click at [446, 152] on button "Rules" at bounding box center [446, 150] width 12 height 10
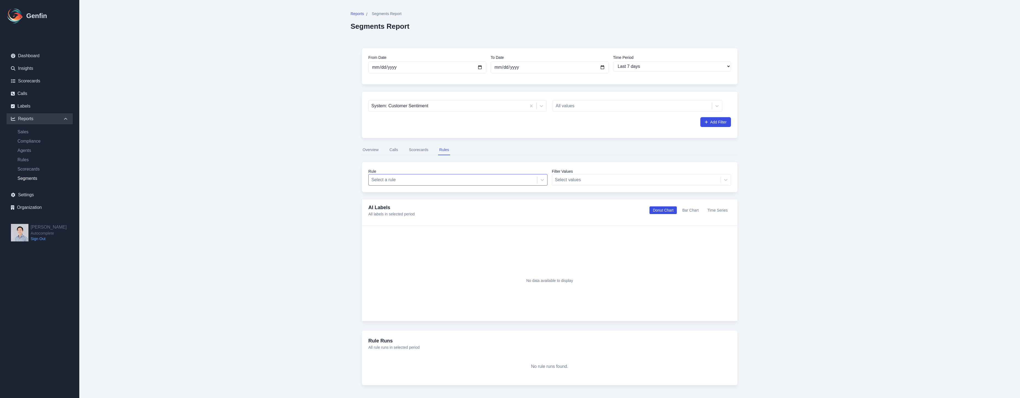
click at [433, 174] on div "Select a rule" at bounding box center [457, 179] width 179 height 11
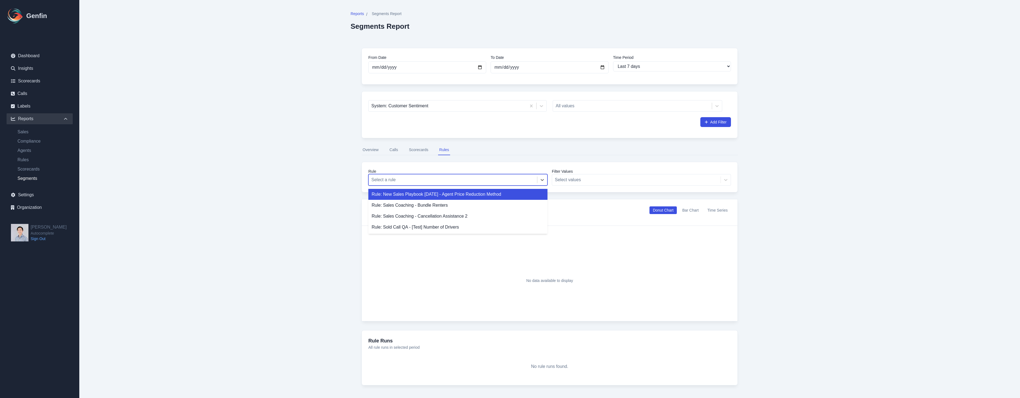
click at [534, 146] on nav "Overview Calls Scorecards Rules" at bounding box center [550, 150] width 376 height 10
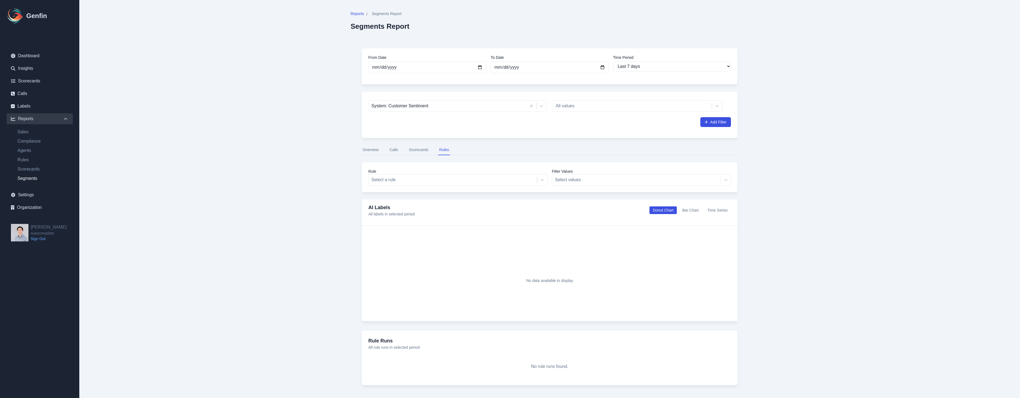
click at [554, 176] on div "Filter Values Select values" at bounding box center [641, 176] width 179 height 17
click at [587, 188] on div "Rule Select a rule Filter Values Select values" at bounding box center [550, 177] width 376 height 31
click at [590, 179] on div "Filter Values Select values" at bounding box center [641, 176] width 179 height 17
click at [476, 172] on label "Rule" at bounding box center [457, 170] width 179 height 5
click at [397, 152] on button "Calls" at bounding box center [393, 150] width 11 height 10
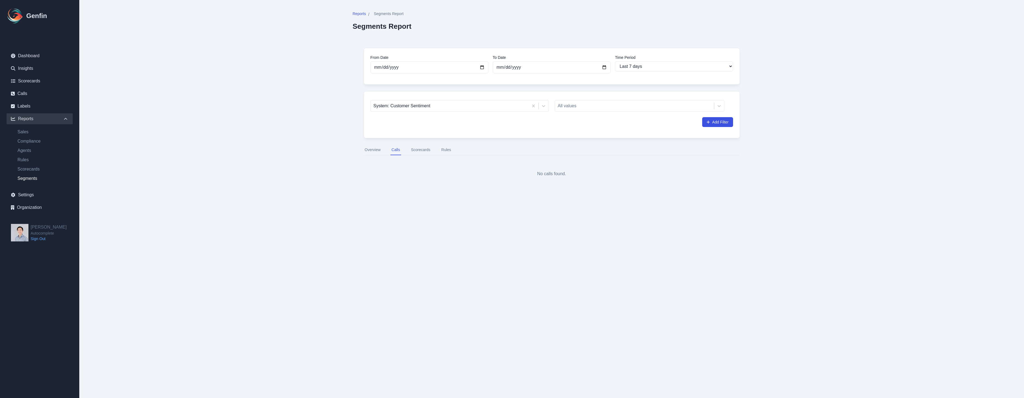
click at [237, 133] on main "Reports / Segments Report Segments Report From Date 2025-08-06 To Date 2025-08-…" at bounding box center [551, 104] width 945 height 208
click at [24, 132] on link "Sales" at bounding box center [43, 132] width 60 height 7
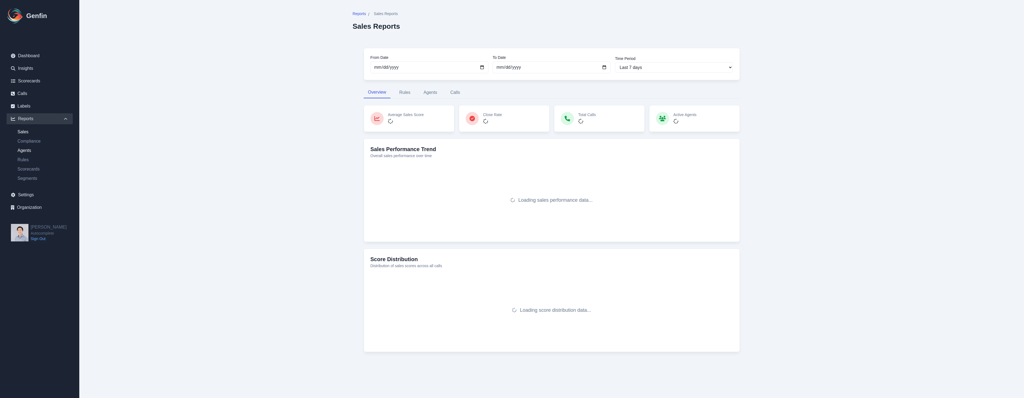
click at [23, 152] on link "Agents" at bounding box center [43, 150] width 60 height 7
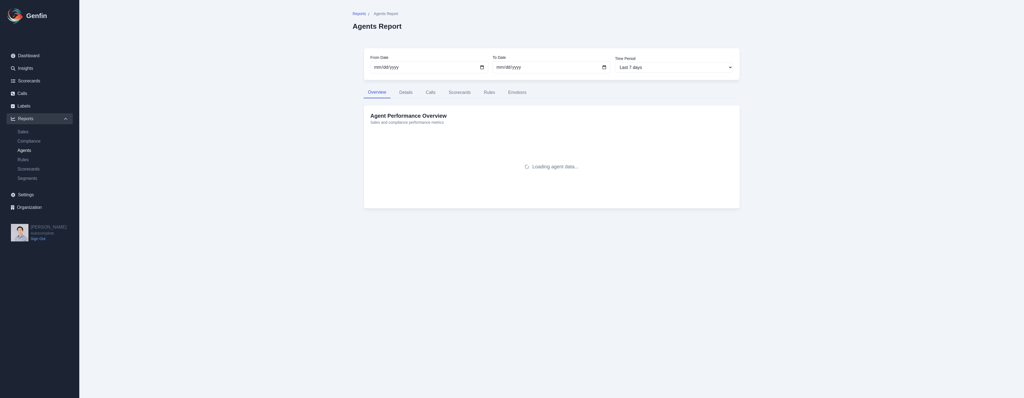
click at [23, 152] on link "Agents" at bounding box center [43, 150] width 60 height 7
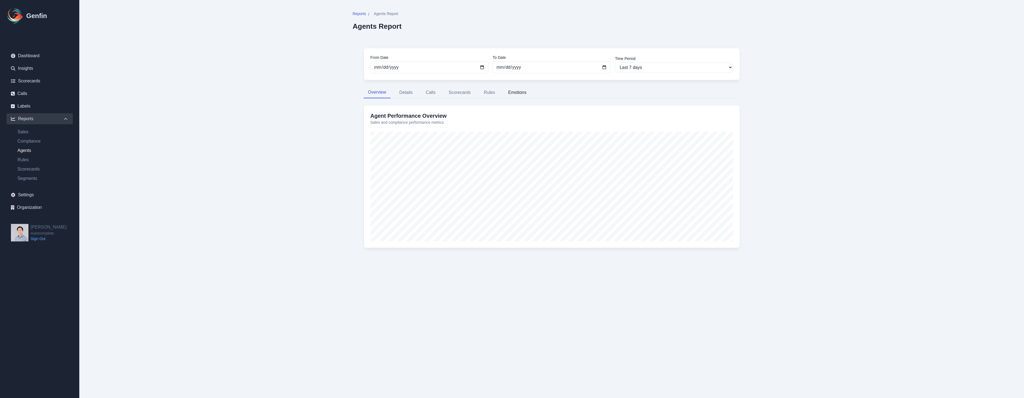
click at [517, 94] on button "Emotions" at bounding box center [517, 92] width 27 height 11
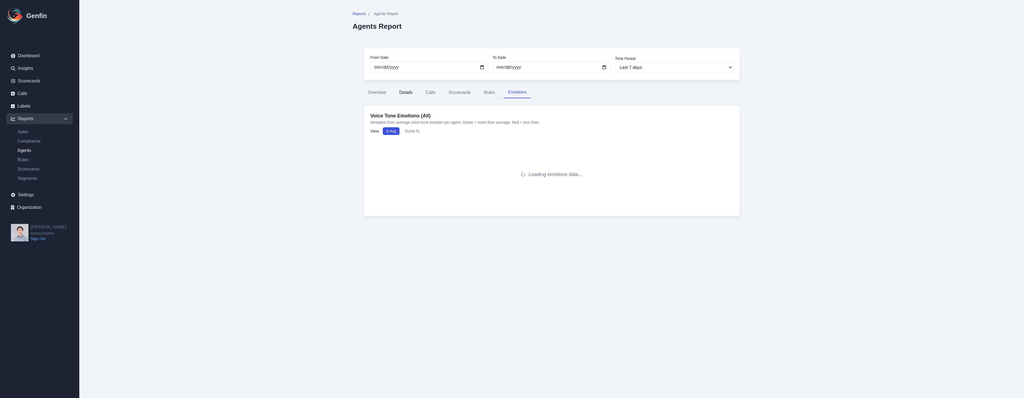
click at [411, 89] on button "Details" at bounding box center [406, 92] width 22 height 11
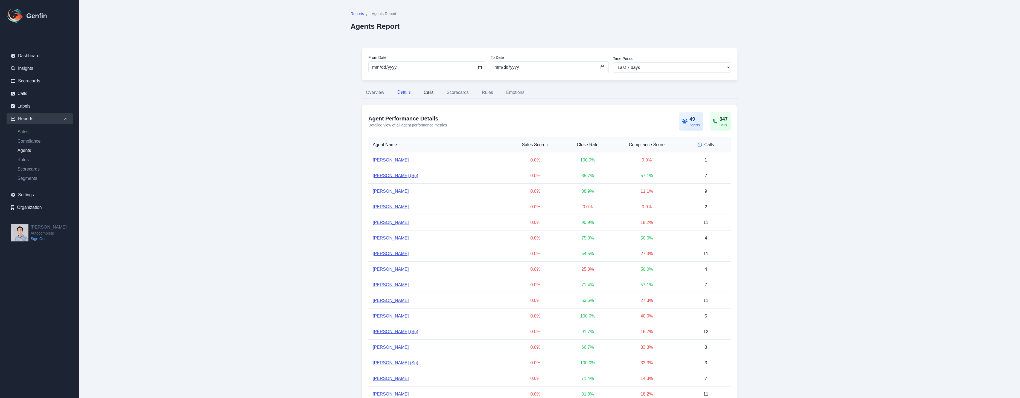
click at [429, 90] on button "Calls" at bounding box center [429, 92] width 19 height 11
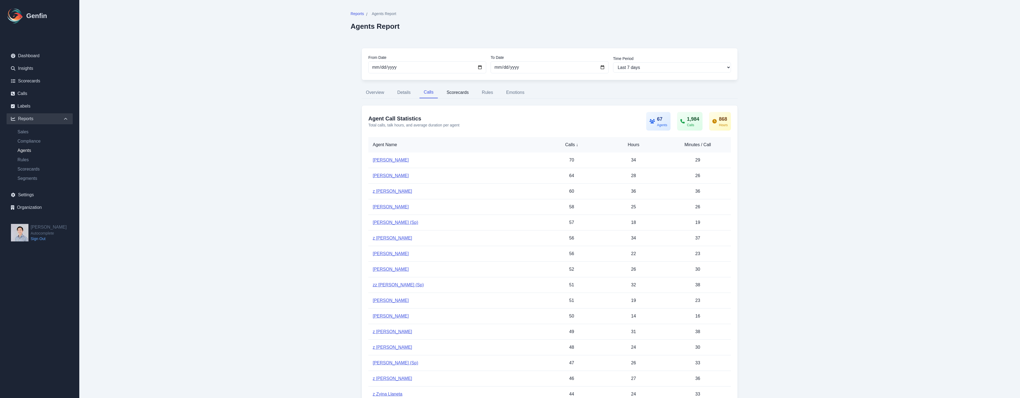
click at [467, 88] on button "Scorecards" at bounding box center [457, 92] width 31 height 11
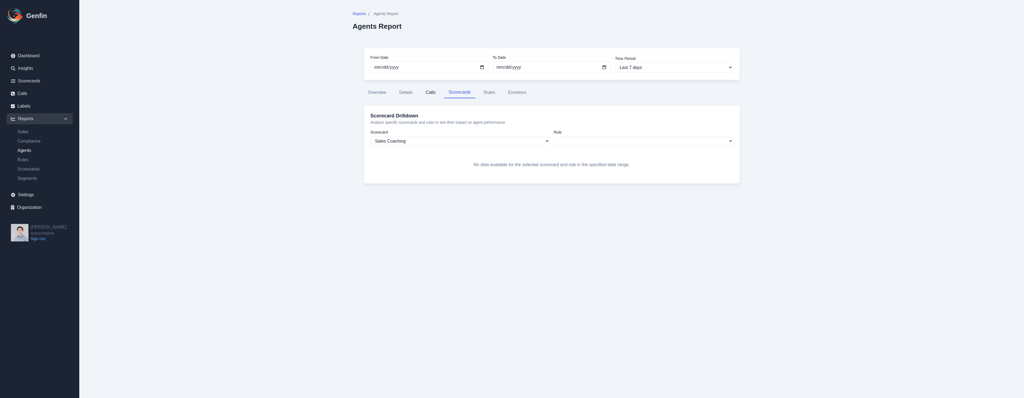
drag, startPoint x: 418, startPoint y: 89, endPoint x: 435, endPoint y: 91, distance: 16.6
click at [422, 89] on nav "Overview Details Calls Scorecards Rules Emotions" at bounding box center [552, 92] width 376 height 11
click at [435, 91] on button "Calls" at bounding box center [431, 92] width 19 height 11
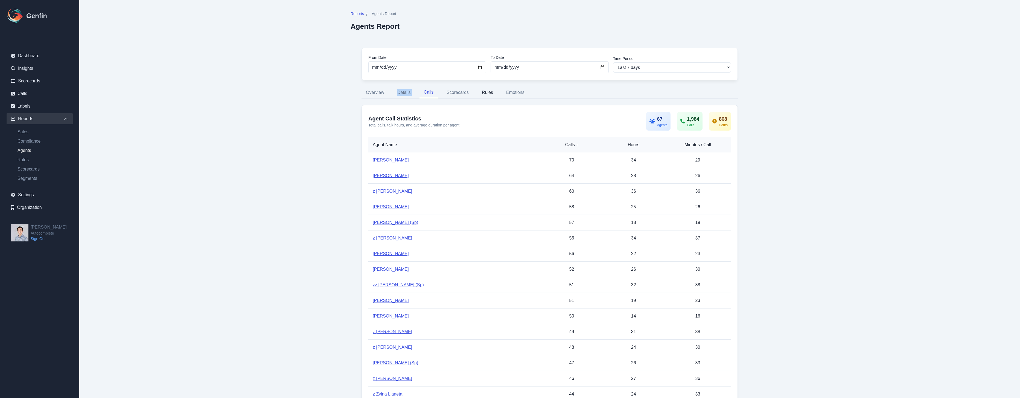
click at [485, 91] on button "Rules" at bounding box center [488, 92] width 20 height 11
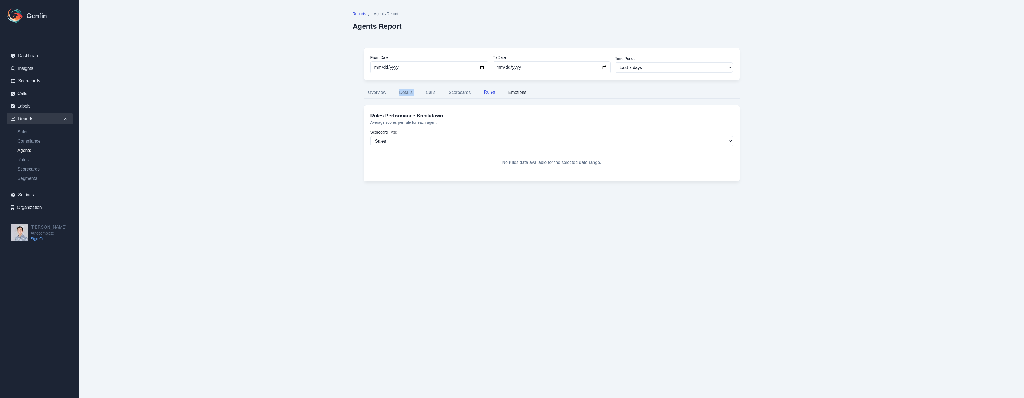
click at [525, 94] on button "Emotions" at bounding box center [517, 92] width 27 height 11
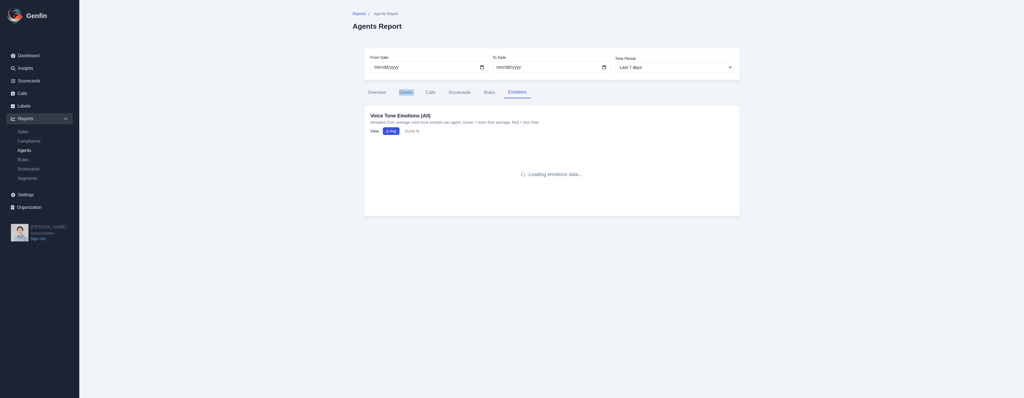
click at [410, 129] on button "Score %" at bounding box center [412, 131] width 21 height 8
click at [290, 150] on main "Reports / Agents Report Agents Report From Date 2025-08-06 To Date 2025-08-13 T…" at bounding box center [551, 122] width 945 height 245
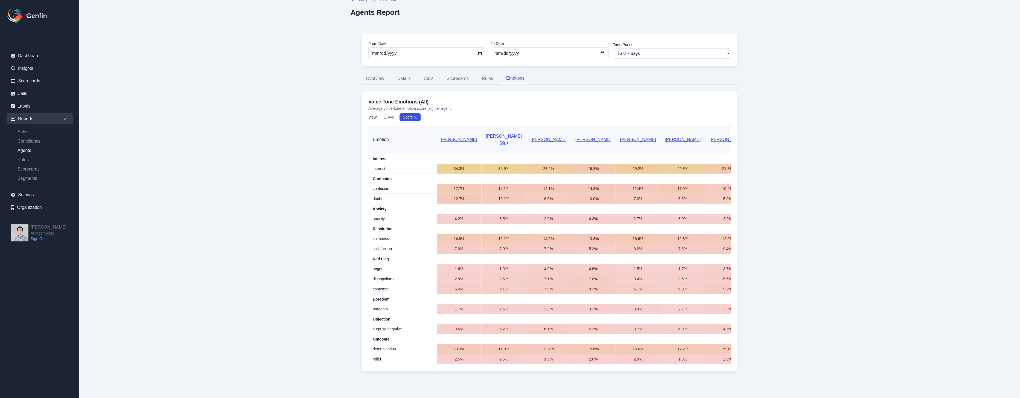
scroll to position [26, 0]
click at [28, 176] on link "Segments" at bounding box center [43, 178] width 60 height 7
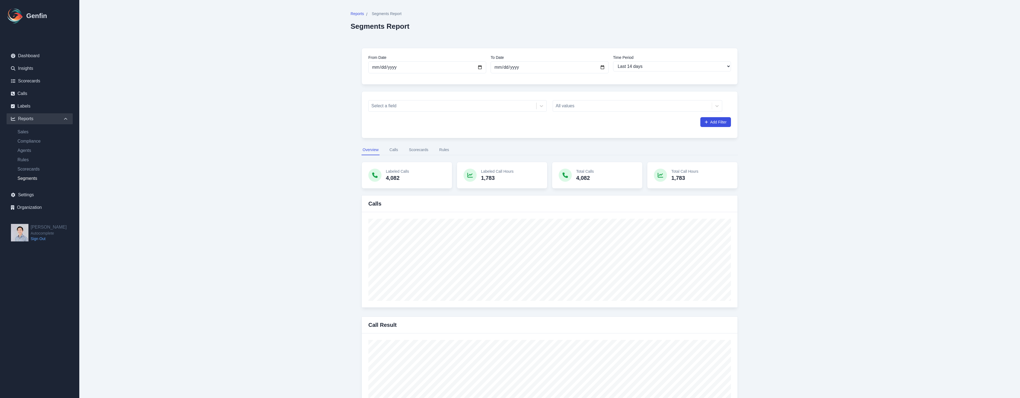
click at [440, 146] on button "Rules" at bounding box center [444, 150] width 12 height 10
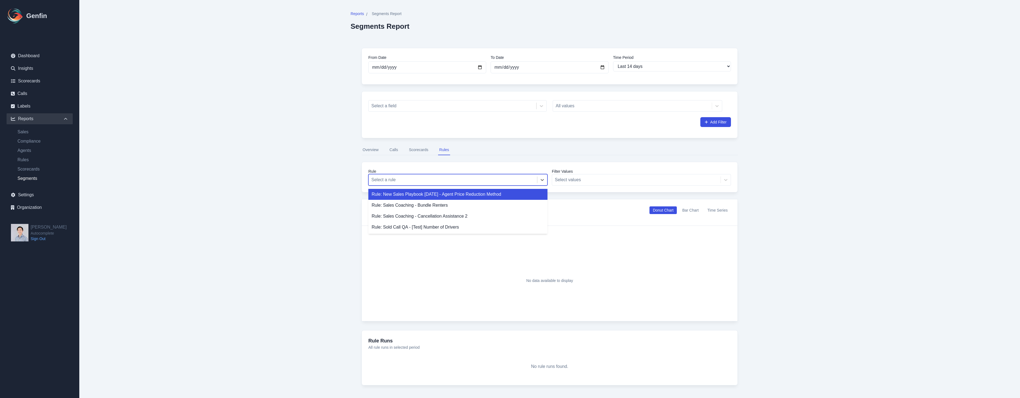
click at [518, 180] on div at bounding box center [452, 180] width 163 height 8
drag, startPoint x: 563, startPoint y: 125, endPoint x: 530, endPoint y: 104, distance: 38.7
click at [561, 124] on div "Add Filter" at bounding box center [549, 122] width 363 height 10
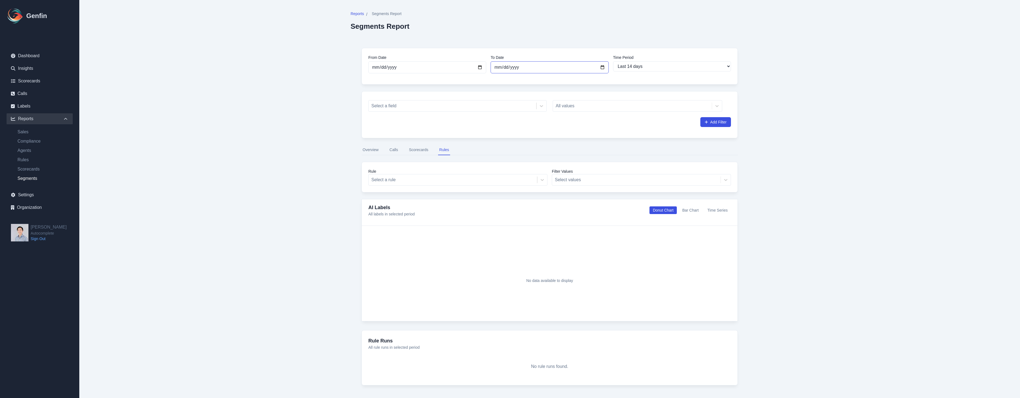
click at [548, 66] on input "[DATE]" at bounding box center [550, 67] width 118 height 12
click at [654, 66] on select "Last 7 days Last 14 days Last 30 days Last 90 days Last 180 days Last 365 days …" at bounding box center [672, 66] width 118 height 10
select select "7"
type input "[DATE]"
drag, startPoint x: 775, startPoint y: 147, endPoint x: 746, endPoint y: 85, distance: 67.8
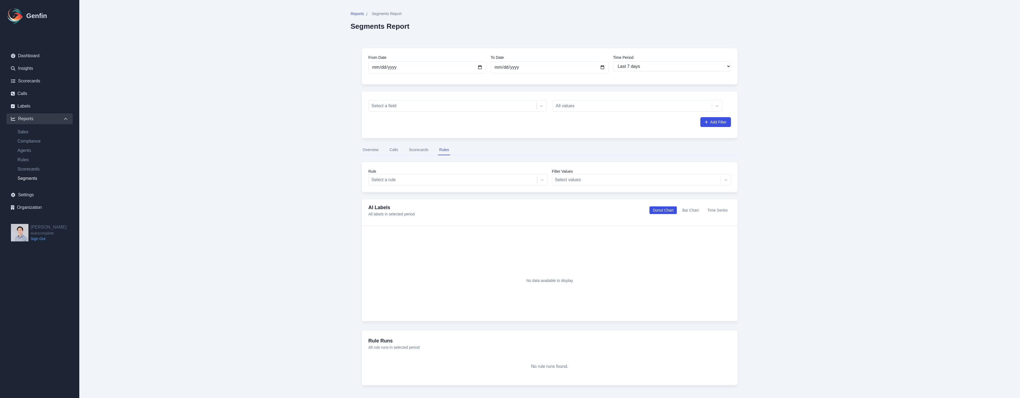
click at [775, 147] on main "Reports / Segments Report Segments Report From Date 2025-08-06 To Date 2025-08-…" at bounding box center [549, 203] width 941 height 407
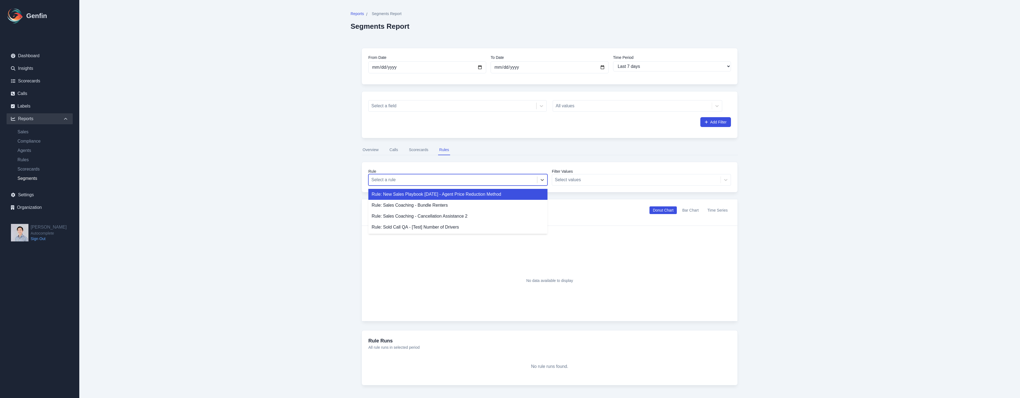
click at [529, 180] on div at bounding box center [452, 180] width 163 height 8
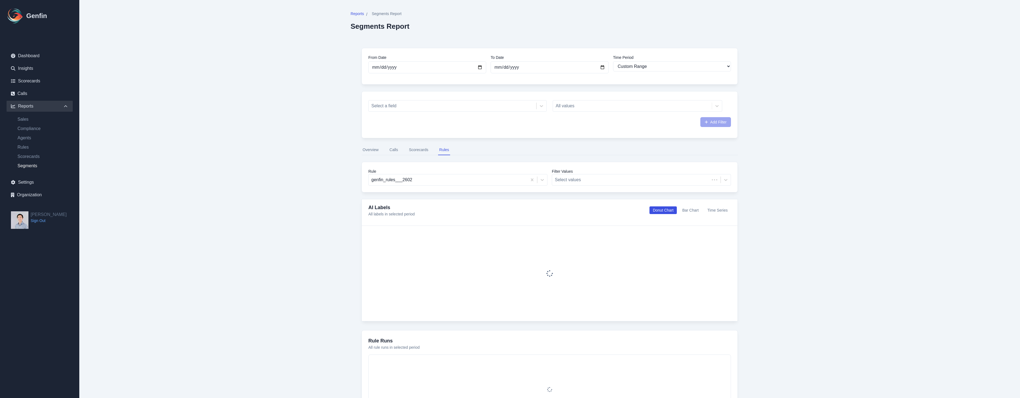
select select "custom"
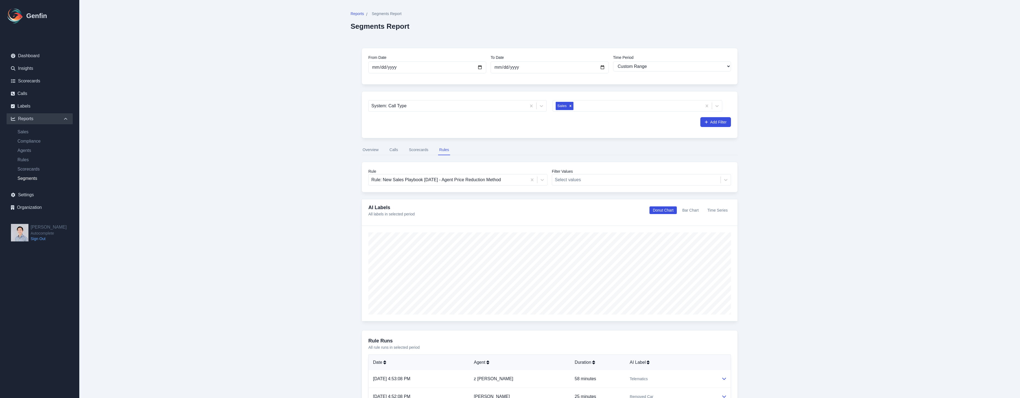
click at [818, 266] on main "Reports / Segments Report Segments Report From Date 2025-08-07 To Date 2025-08-…" at bounding box center [549, 302] width 941 height 604
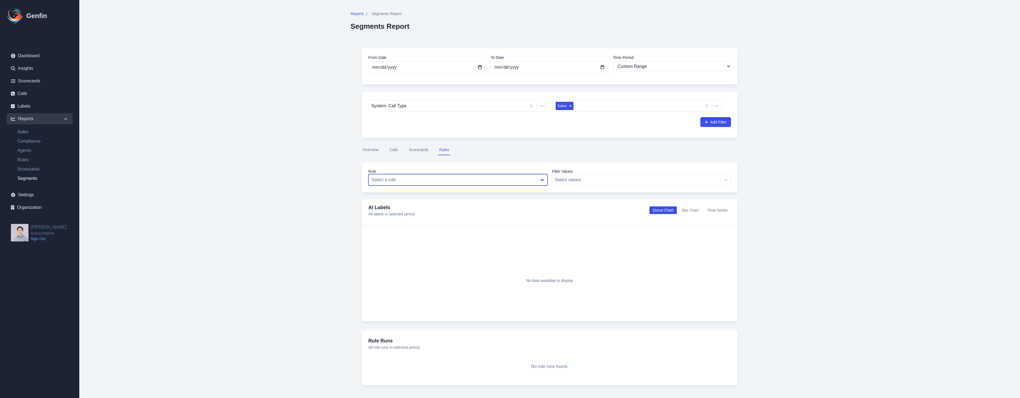
click at [539, 180] on div at bounding box center [542, 180] width 10 height 10
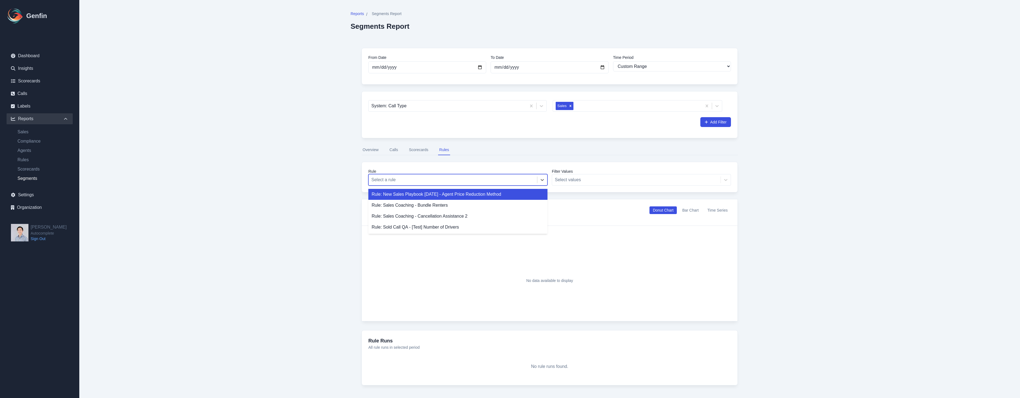
click at [528, 195] on div "Rule: New Sales Playbook [DATE] - Agent Price Reduction Method" at bounding box center [457, 194] width 179 height 11
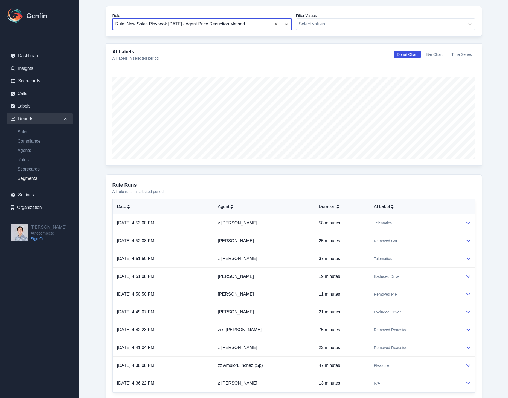
scroll to position [90, 0]
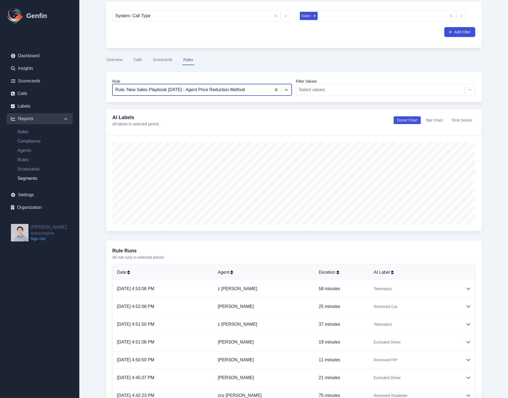
click at [443, 120] on button "Bar Chart" at bounding box center [434, 120] width 23 height 8
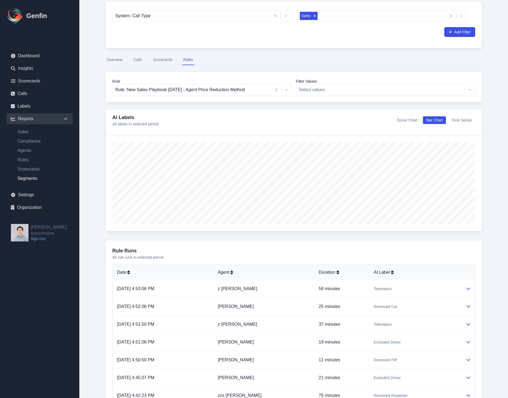
click at [464, 121] on button "Time Series" at bounding box center [461, 120] width 27 height 8
click at [428, 120] on button "Bar Chart" at bounding box center [434, 120] width 23 height 8
click at [469, 119] on button "Time Series" at bounding box center [461, 120] width 27 height 8
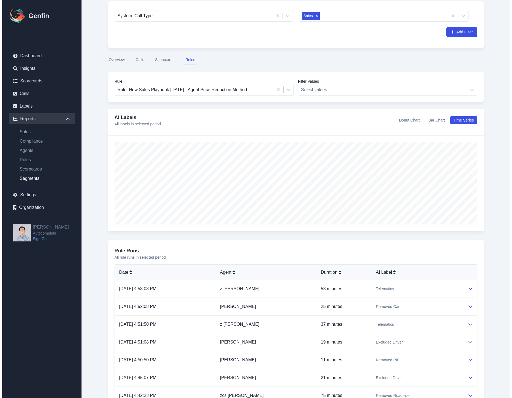
scroll to position [0, 0]
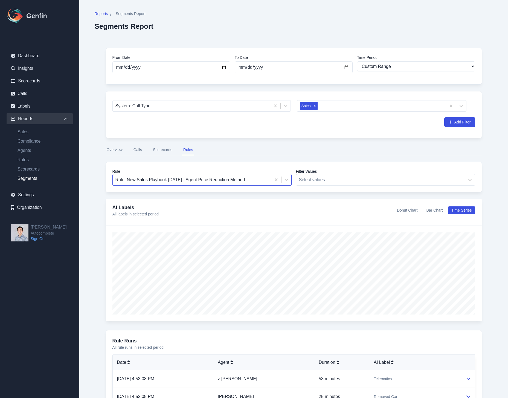
click at [220, 177] on div at bounding box center [191, 180] width 153 height 8
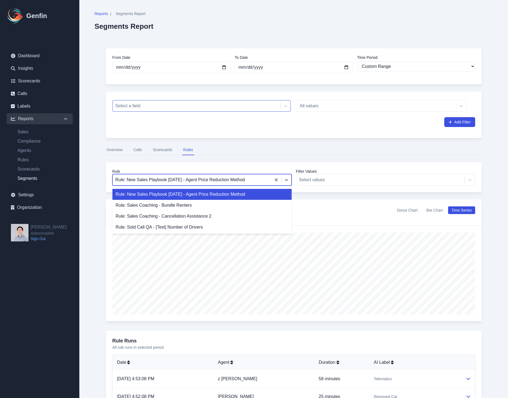
click at [188, 179] on div at bounding box center [191, 180] width 153 height 8
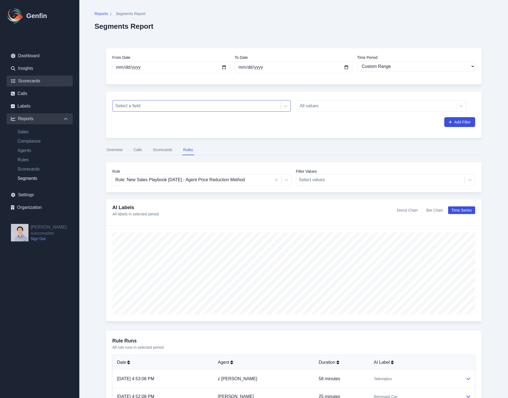
click at [28, 78] on link "Scorecards" at bounding box center [40, 80] width 66 height 11
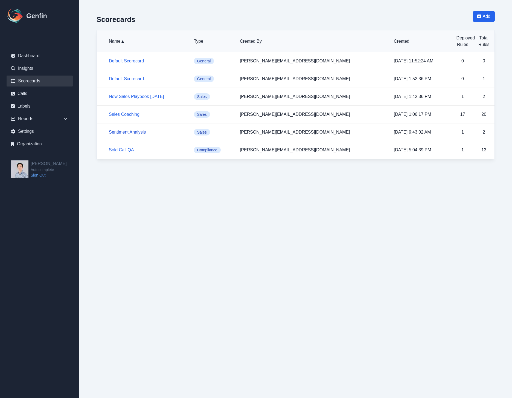
click at [130, 133] on link "Sentiment Analysis" at bounding box center [127, 132] width 37 height 5
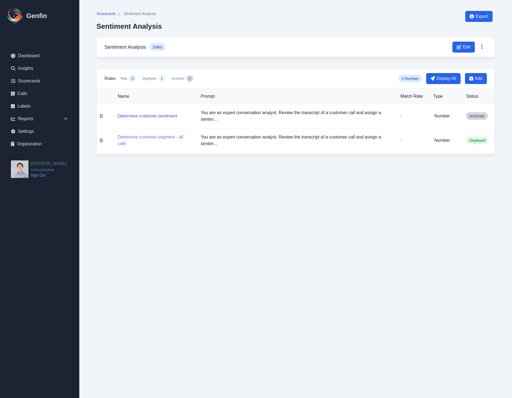
click at [172, 135] on button "Determine customer segment - all calls" at bounding box center [155, 140] width 74 height 13
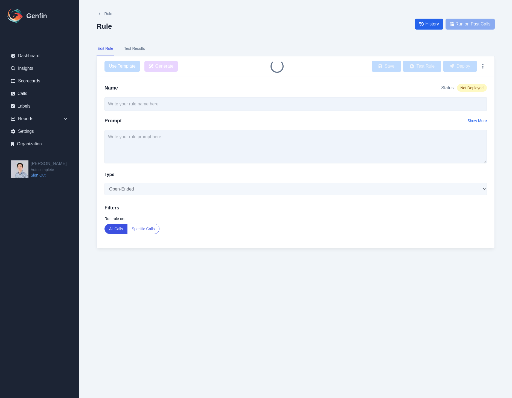
type input "Determine customer segment - all calls"
type textarea "You are an expert conversation analyst. Review the transcript of a customer cal…"
select select "Number"
